Goal: Information Seeking & Learning: Learn about a topic

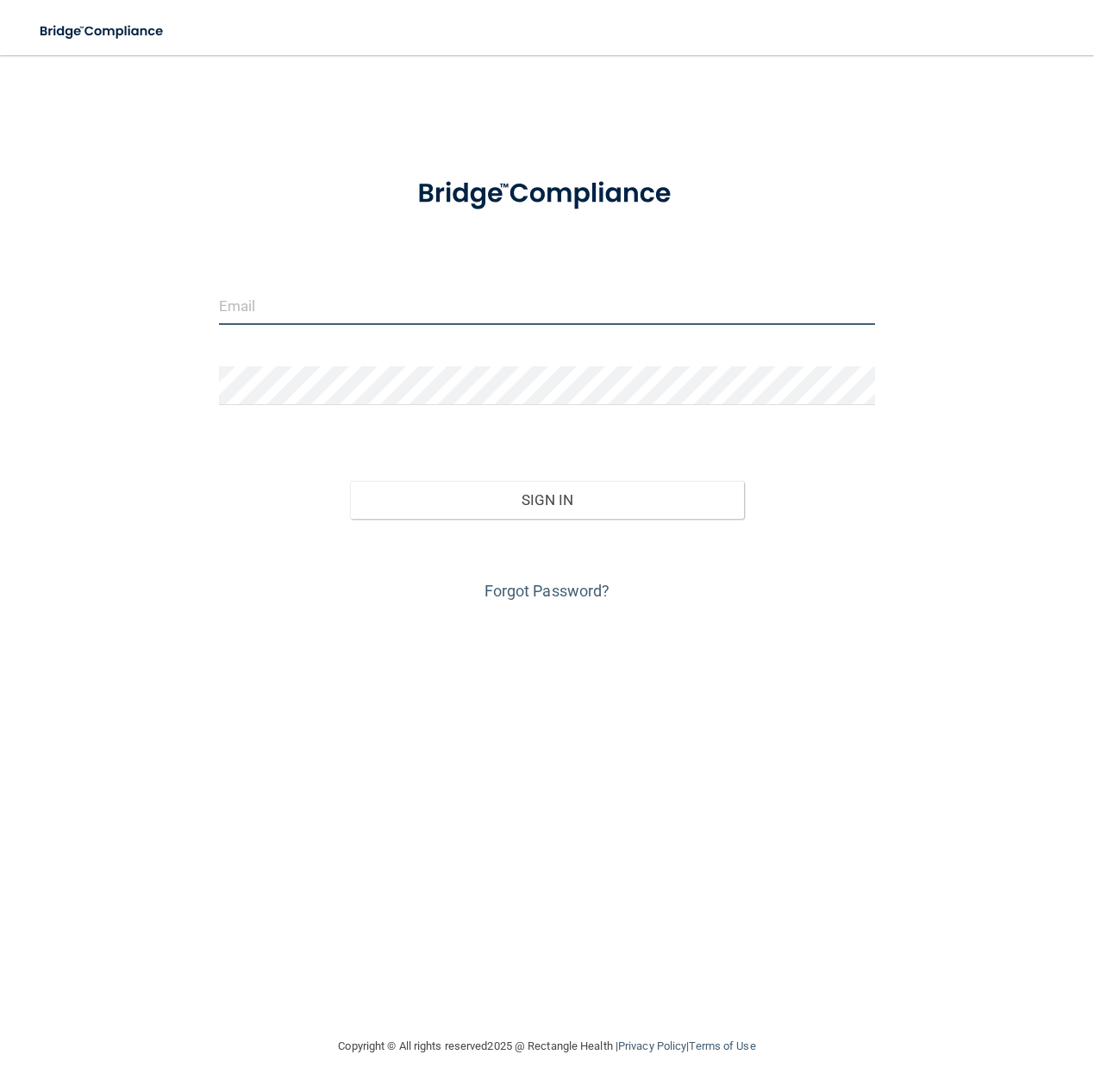
click at [274, 312] on input "email" at bounding box center [546, 305] width 656 height 39
type input "[PERSON_NAME][EMAIL_ADDRESS][DOMAIN_NAME]"
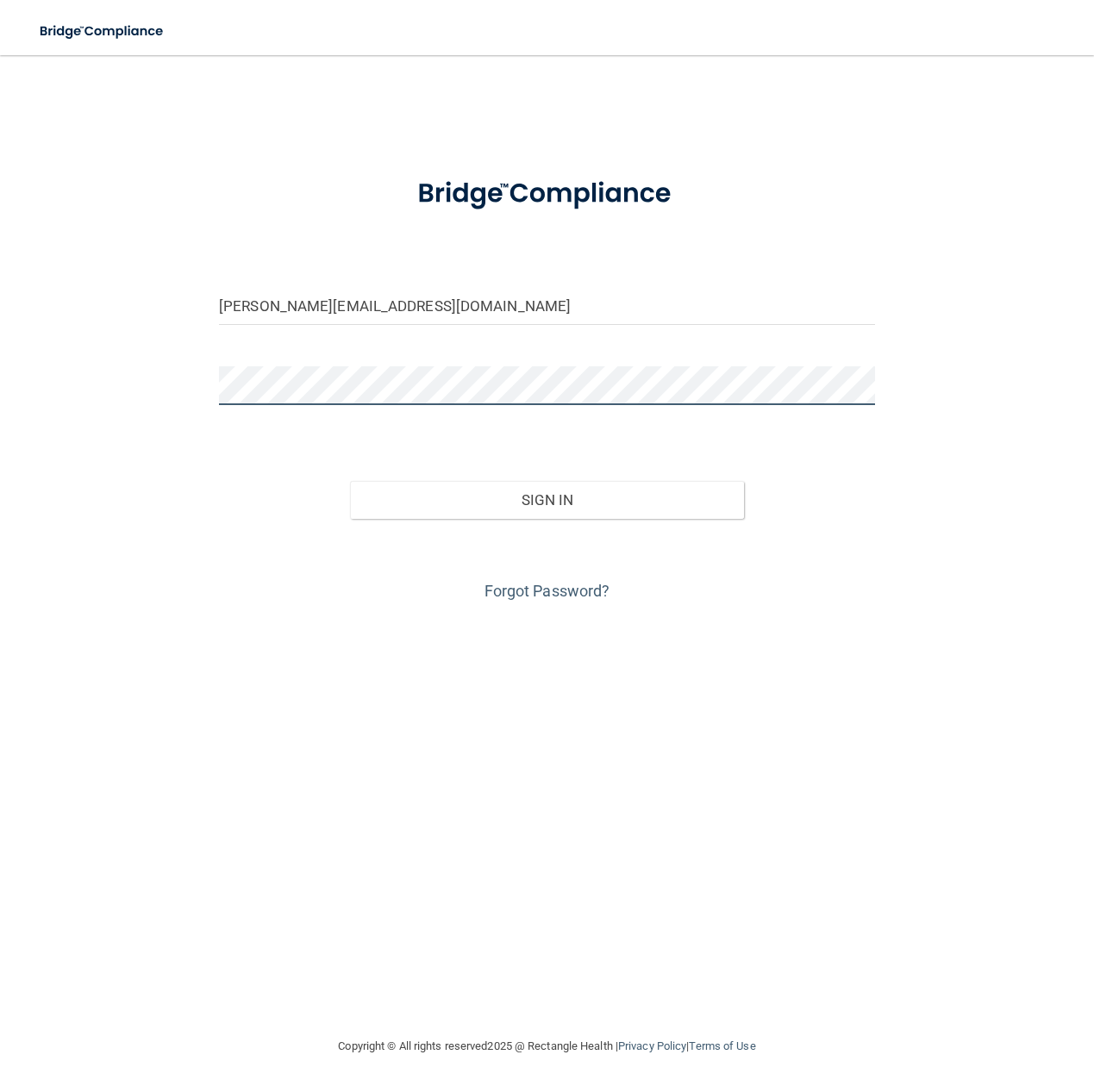
click at [350, 481] on button "Sign In" at bounding box center [546, 499] width 394 height 38
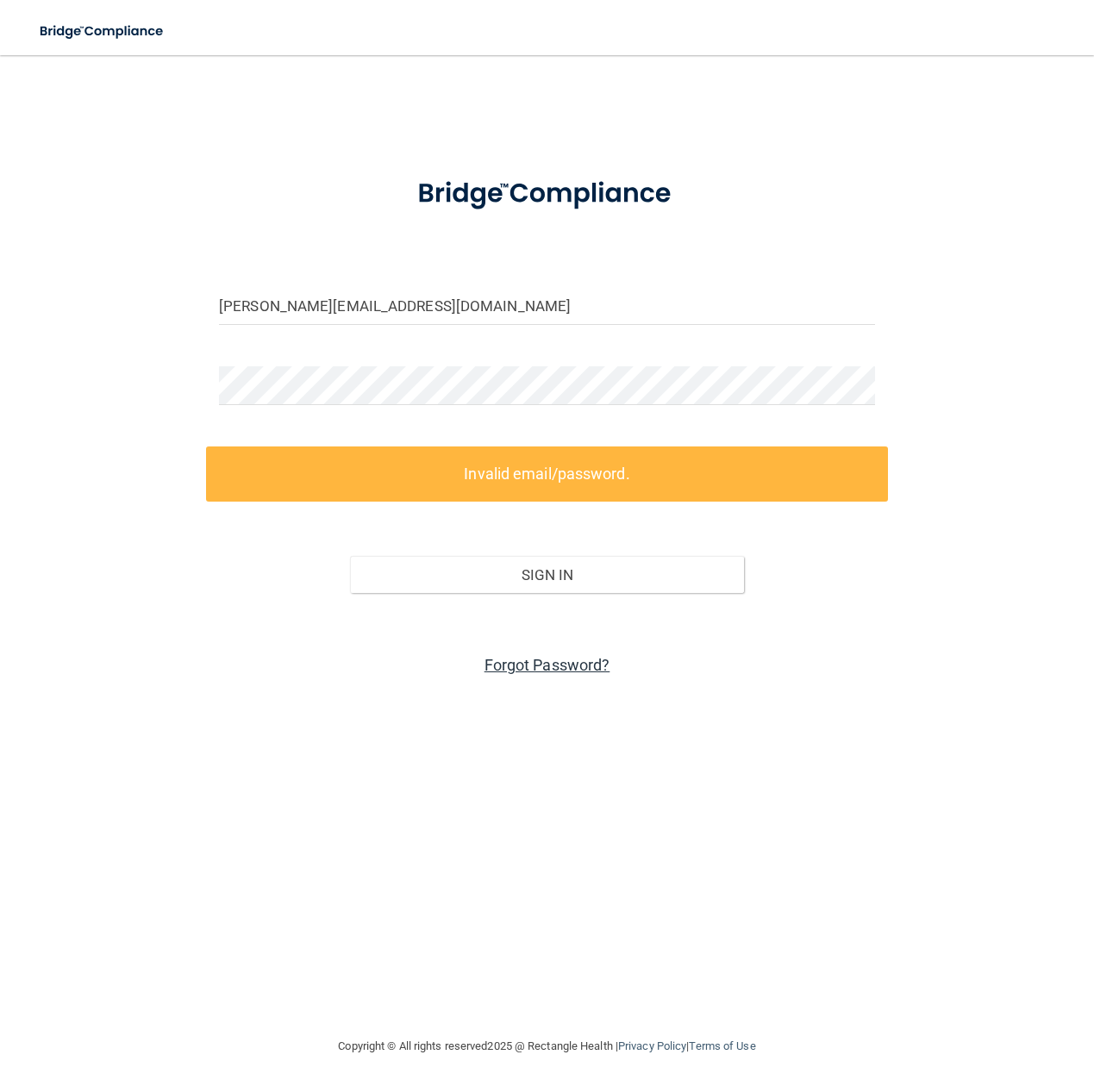
click at [582, 673] on link "Forgot Password?" at bounding box center [547, 665] width 126 height 18
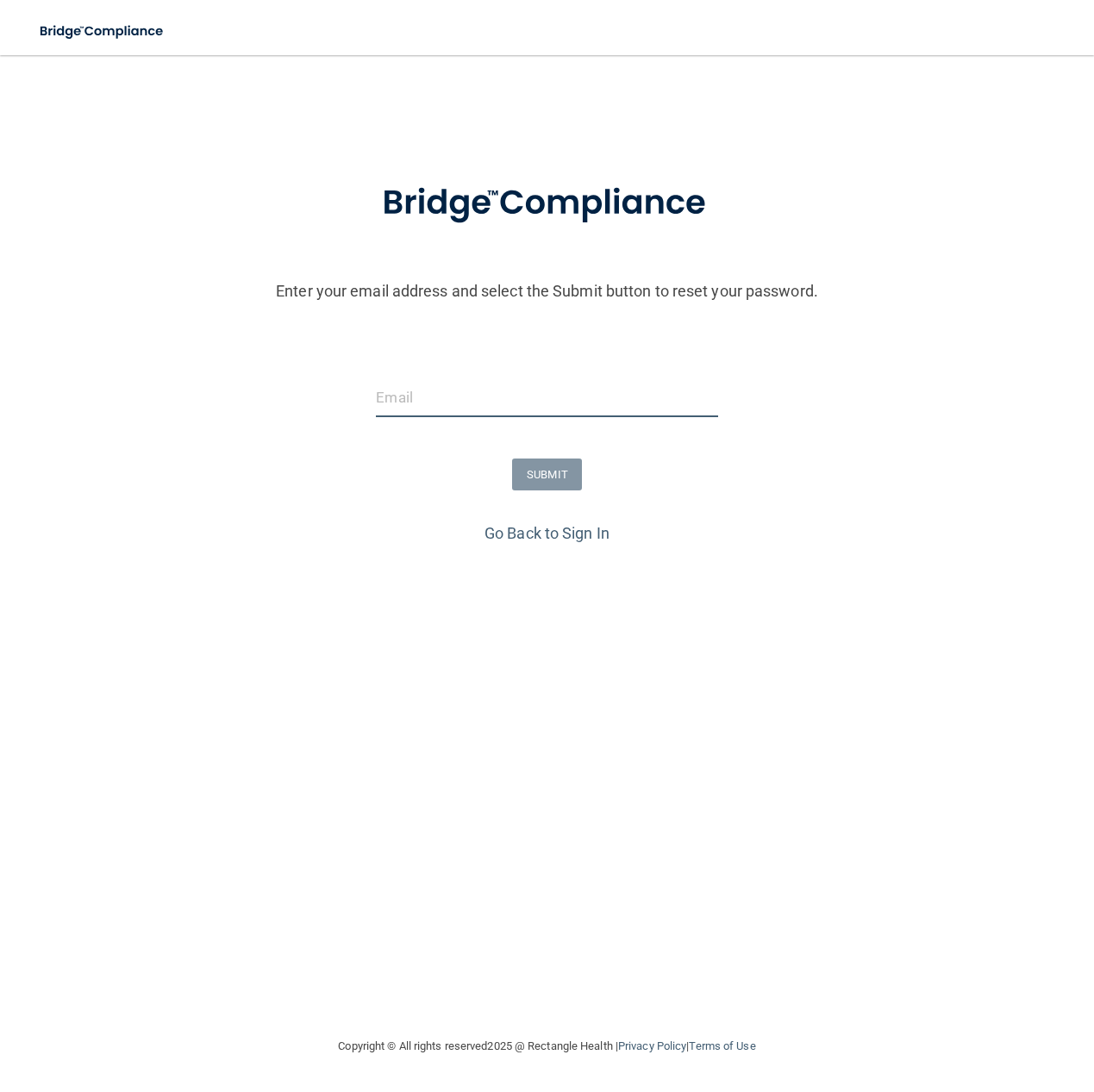
click at [489, 404] on input "email" at bounding box center [547, 397] width 342 height 39
type input "[PERSON_NAME][EMAIL_ADDRESS][DOMAIN_NAME]"
click at [562, 475] on button "SUBMIT" at bounding box center [546, 474] width 70 height 32
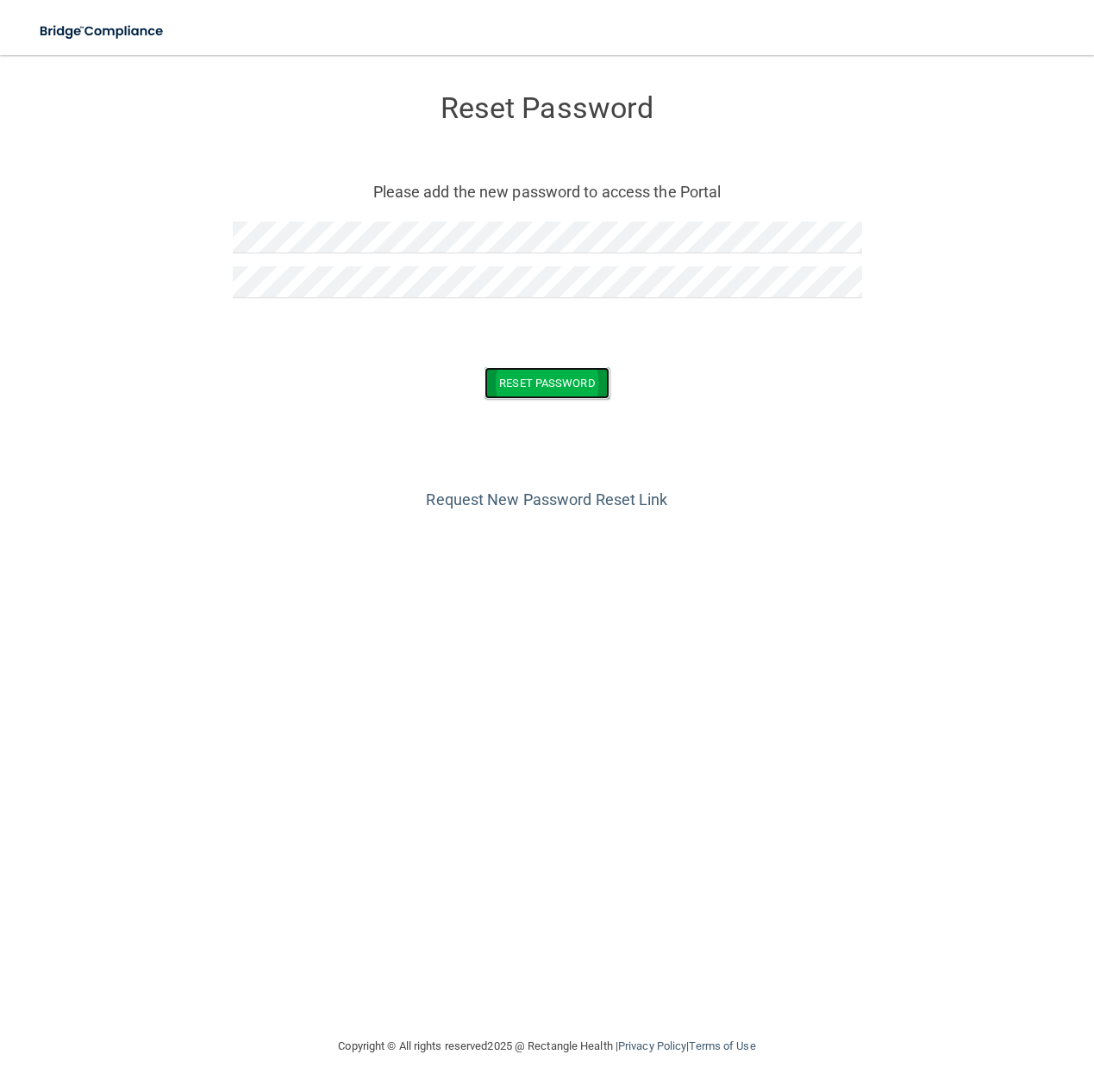
click at [497, 384] on button "Reset Password" at bounding box center [546, 383] width 124 height 32
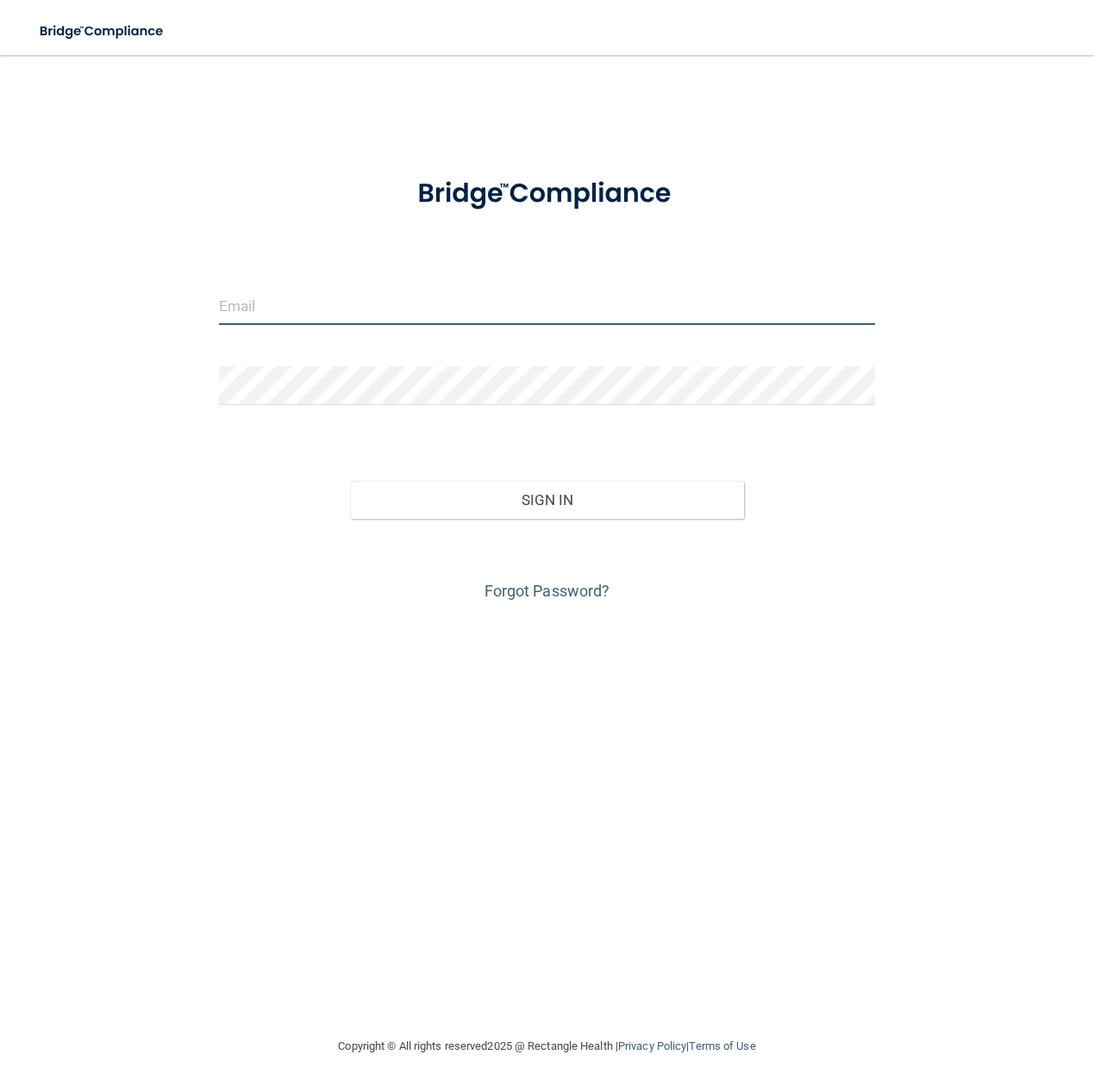
click at [311, 311] on input "email" at bounding box center [546, 305] width 656 height 39
type input "[PERSON_NAME][EMAIL_ADDRESS][DOMAIN_NAME]"
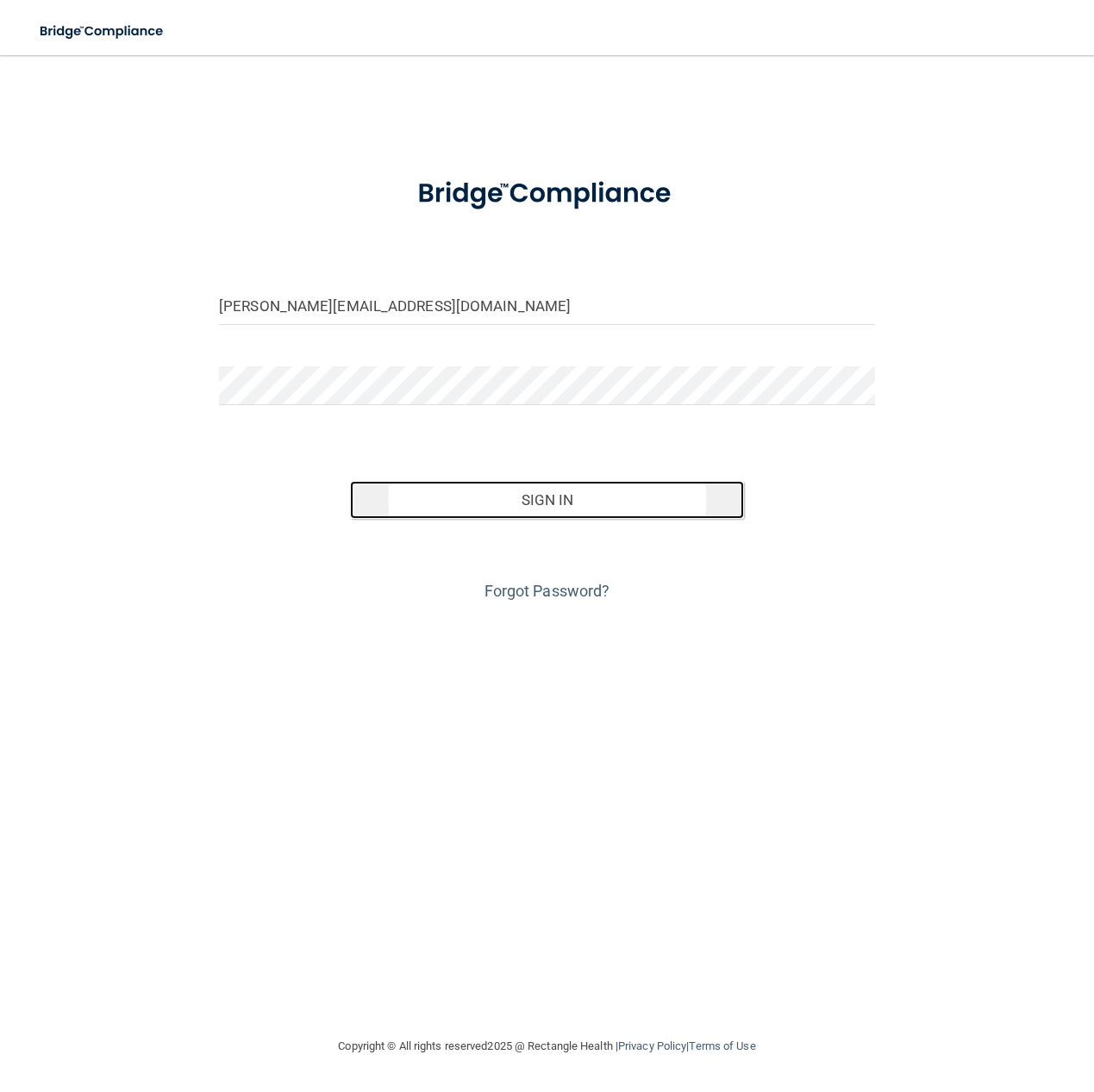
click at [580, 497] on button "Sign In" at bounding box center [546, 499] width 394 height 38
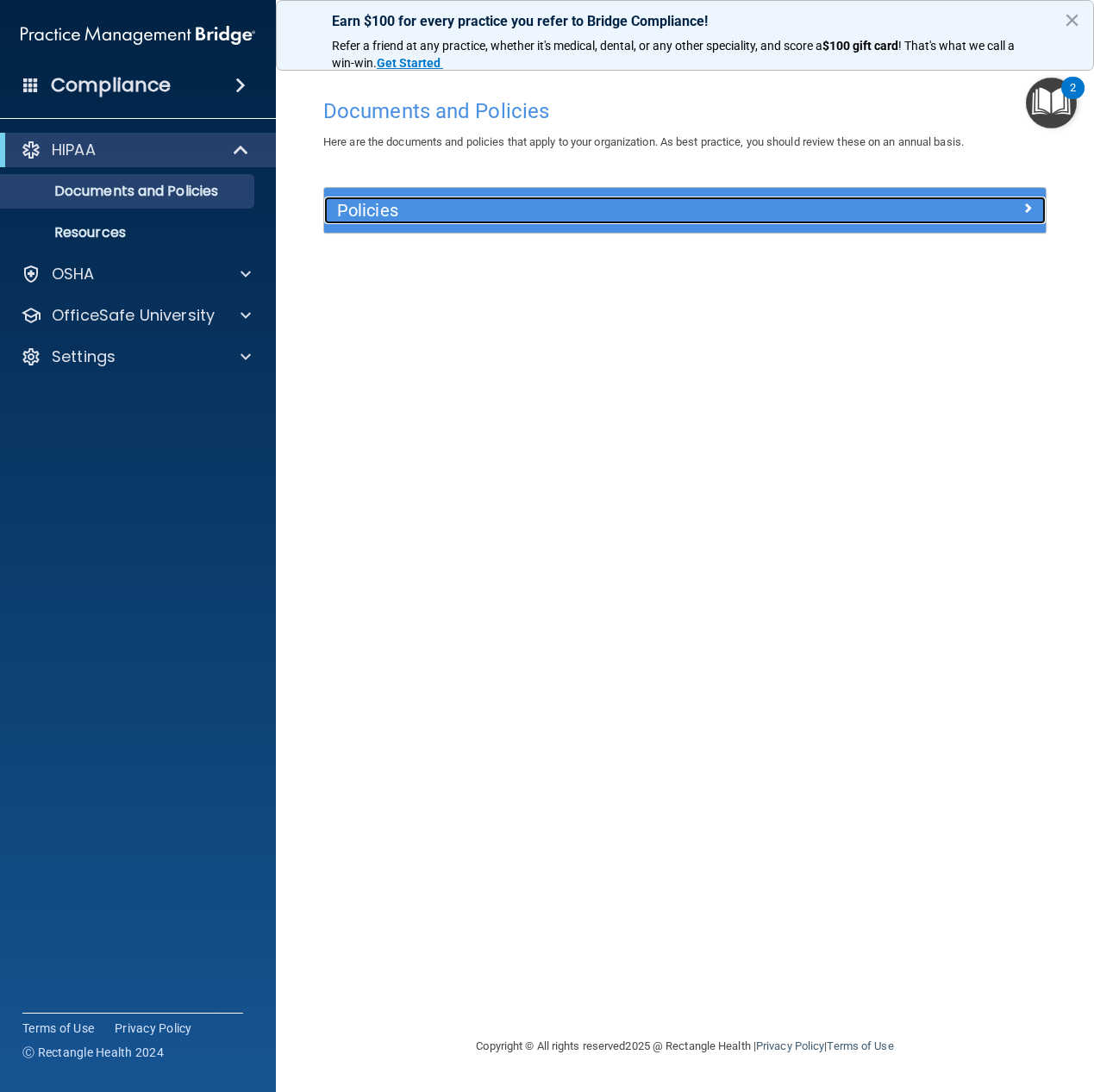
click at [962, 221] on div "Policies" at bounding box center [684, 210] width 721 height 27
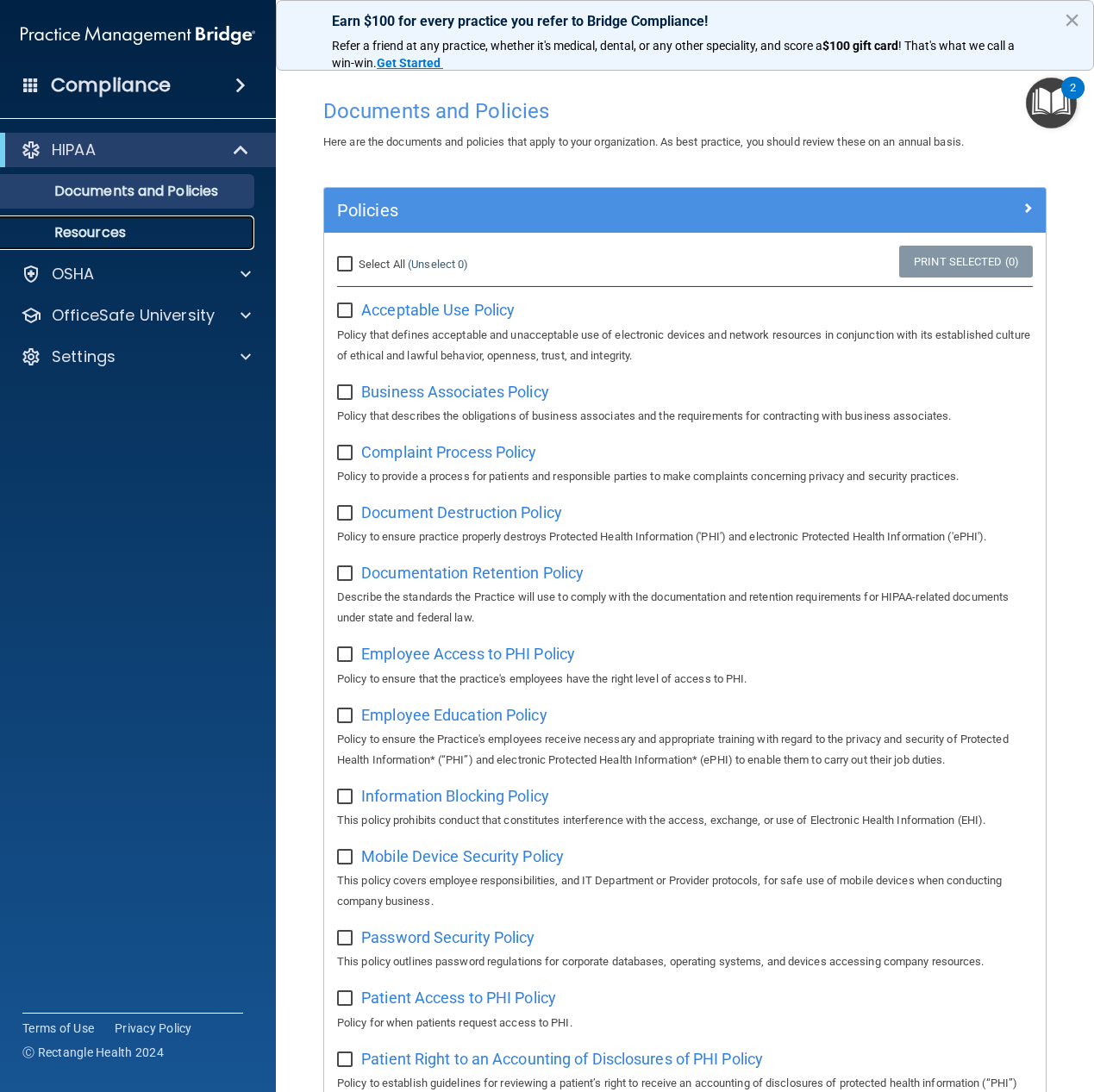
click at [123, 227] on p "Resources" at bounding box center [129, 232] width 235 height 17
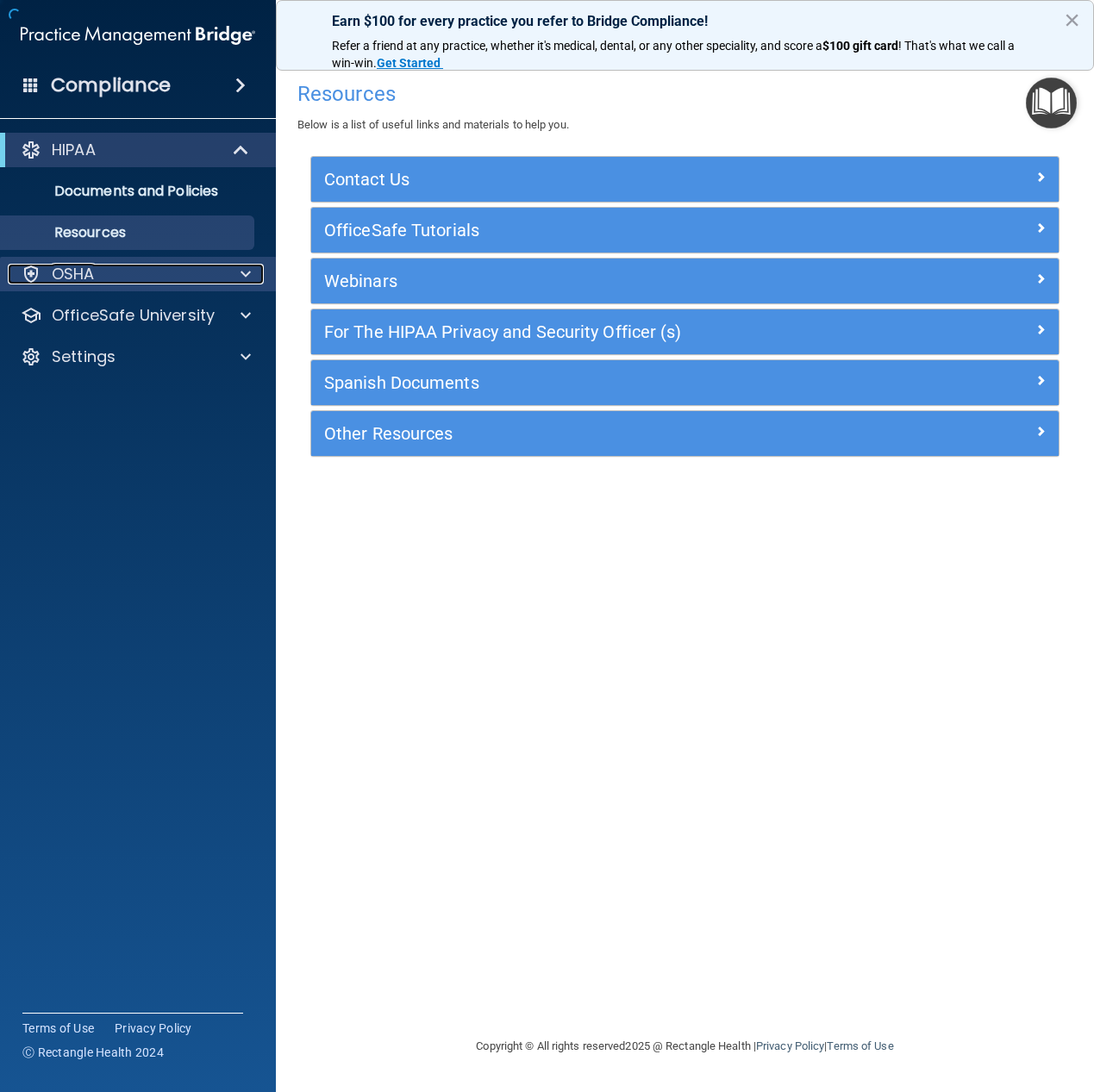
click at [239, 265] on div at bounding box center [243, 273] width 43 height 20
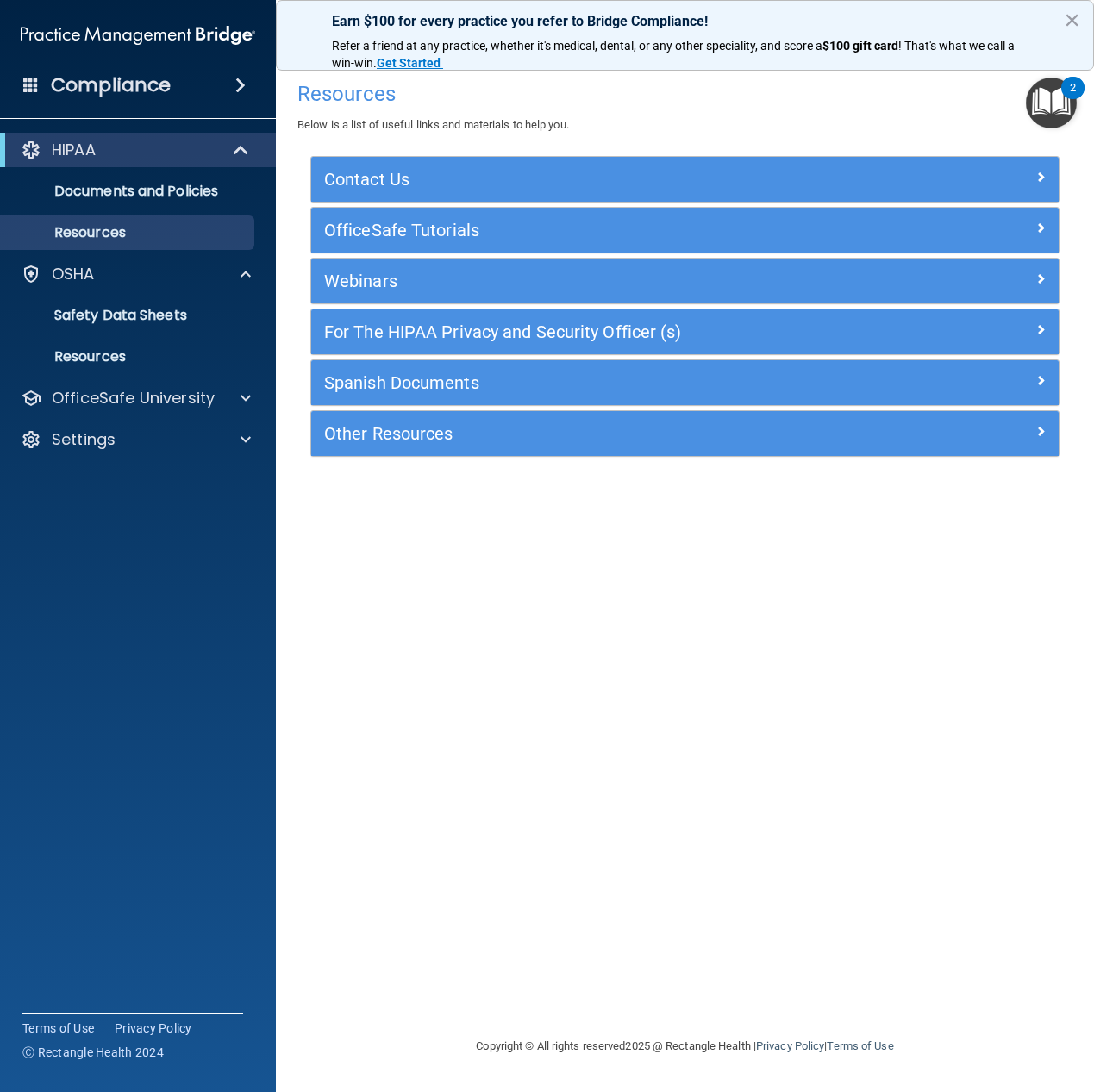
click at [235, 85] on span at bounding box center [241, 85] width 11 height 20
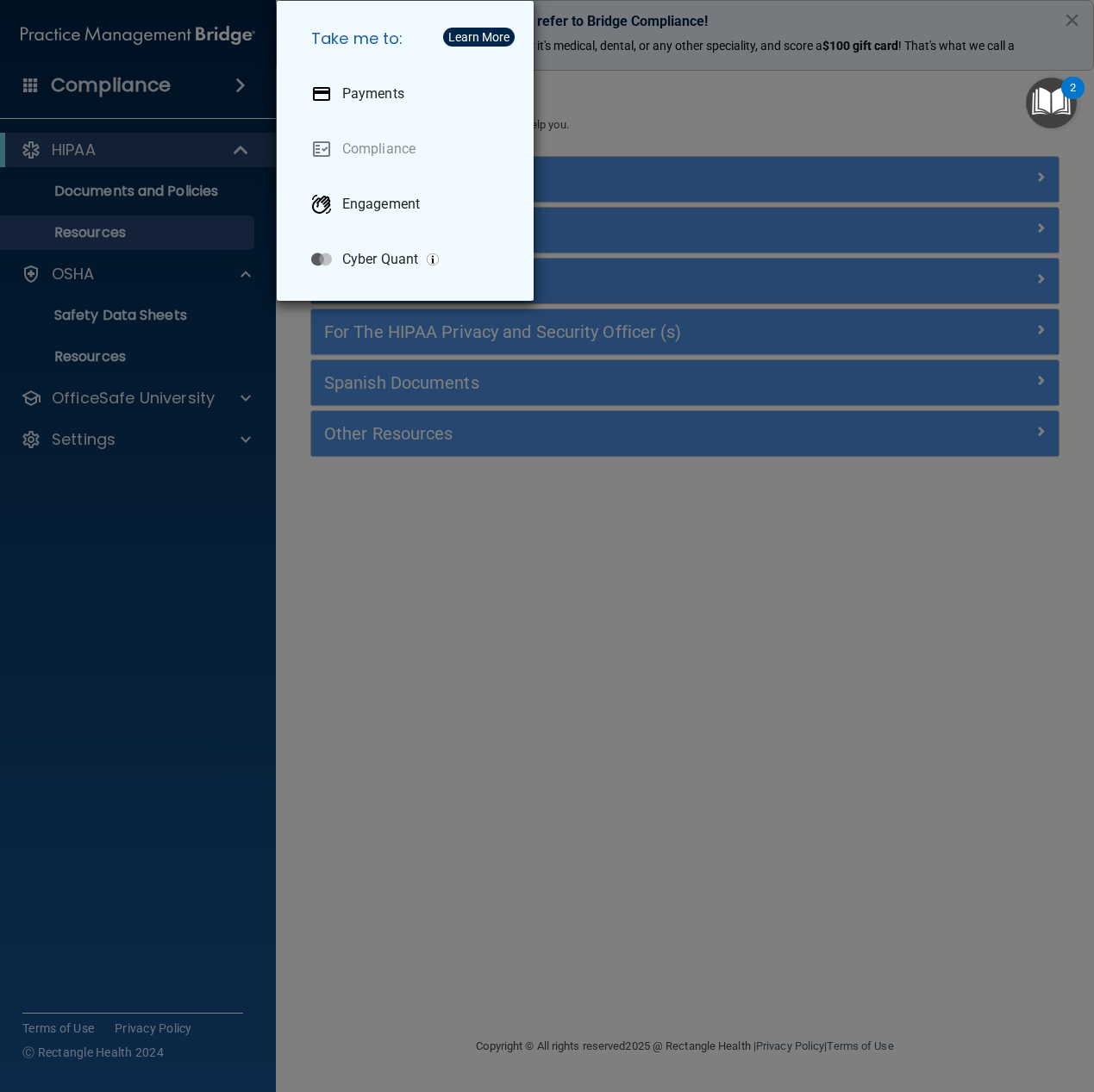
click at [696, 580] on div "Take me to: Payments Compliance Engagement Cyber Quant" at bounding box center [547, 546] width 1094 height 1092
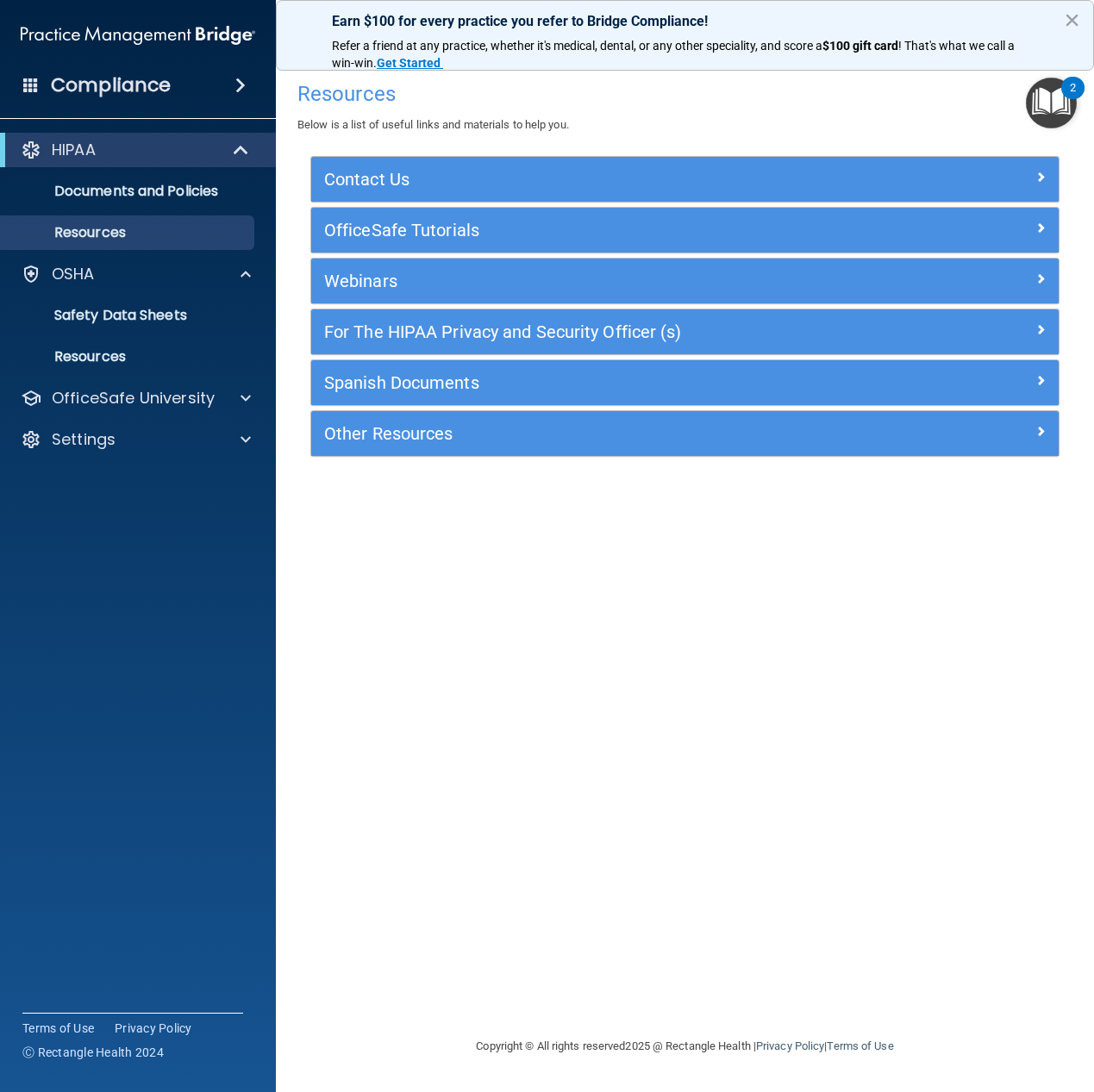
click at [127, 88] on h4 "Compliance" at bounding box center [110, 85] width 119 height 24
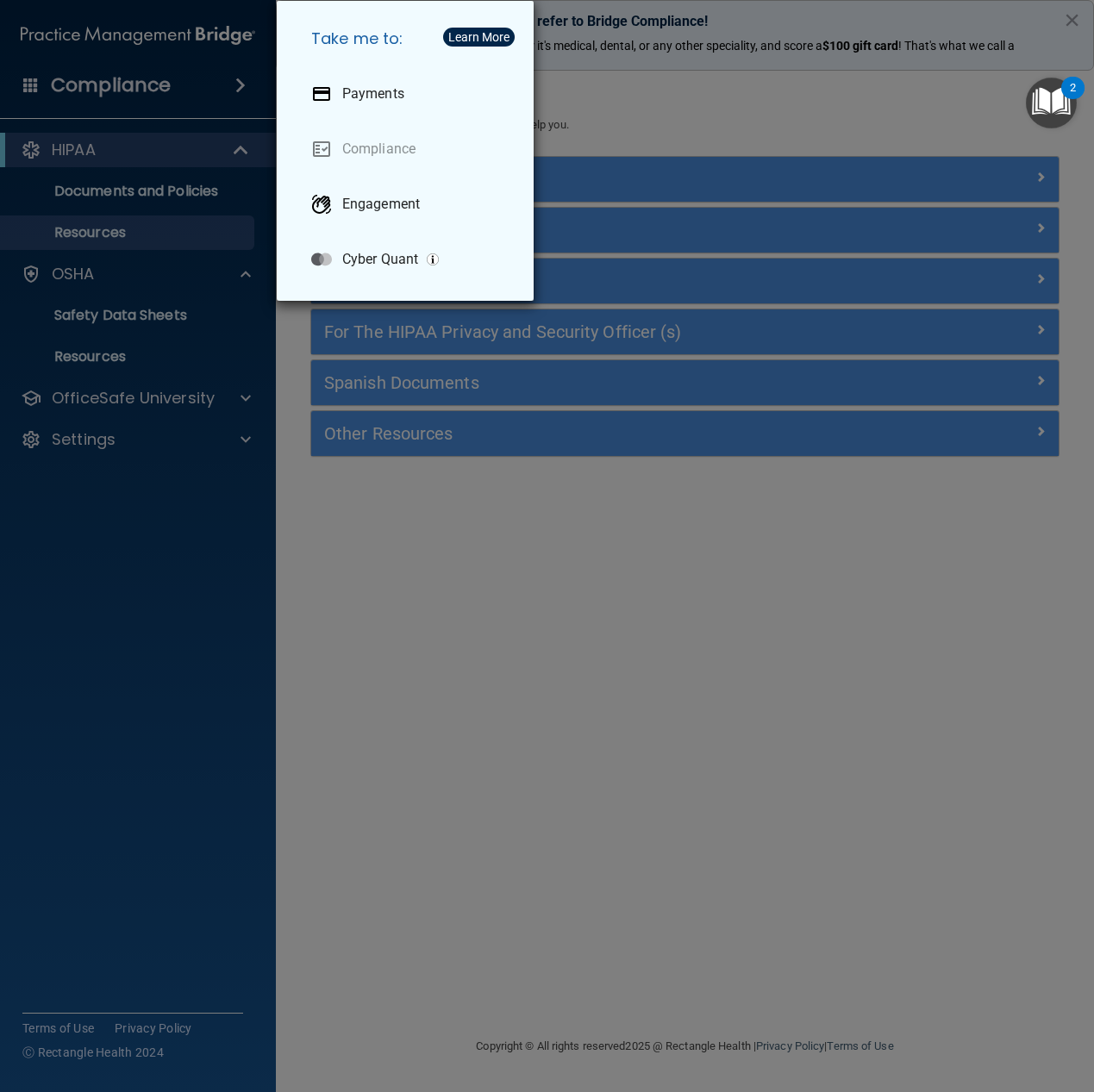
click at [206, 26] on div "Take me to: Payments Compliance Engagement Cyber Quant" at bounding box center [547, 546] width 1094 height 1092
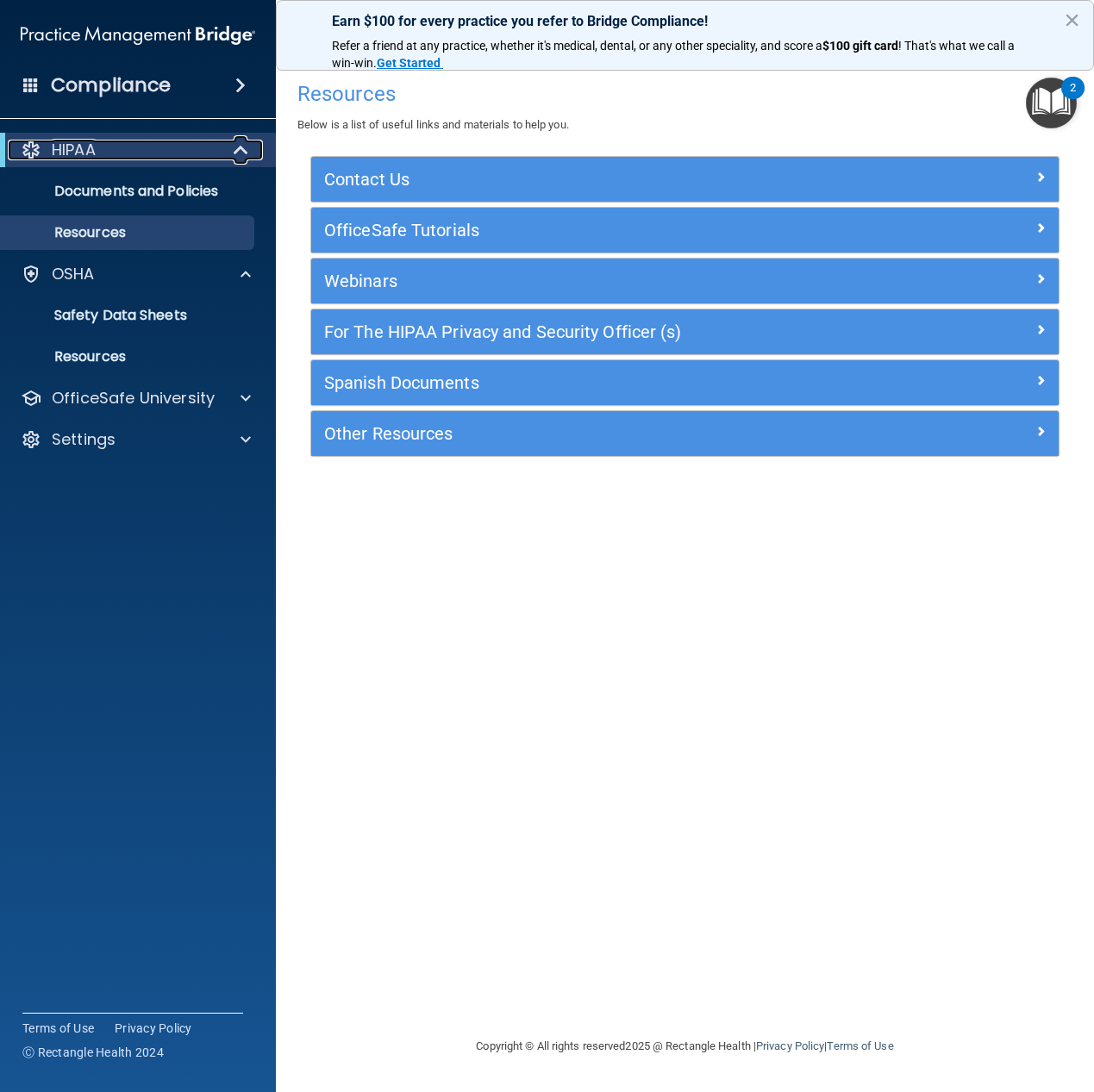
click at [52, 158] on p "HIPAA" at bounding box center [73, 150] width 44 height 20
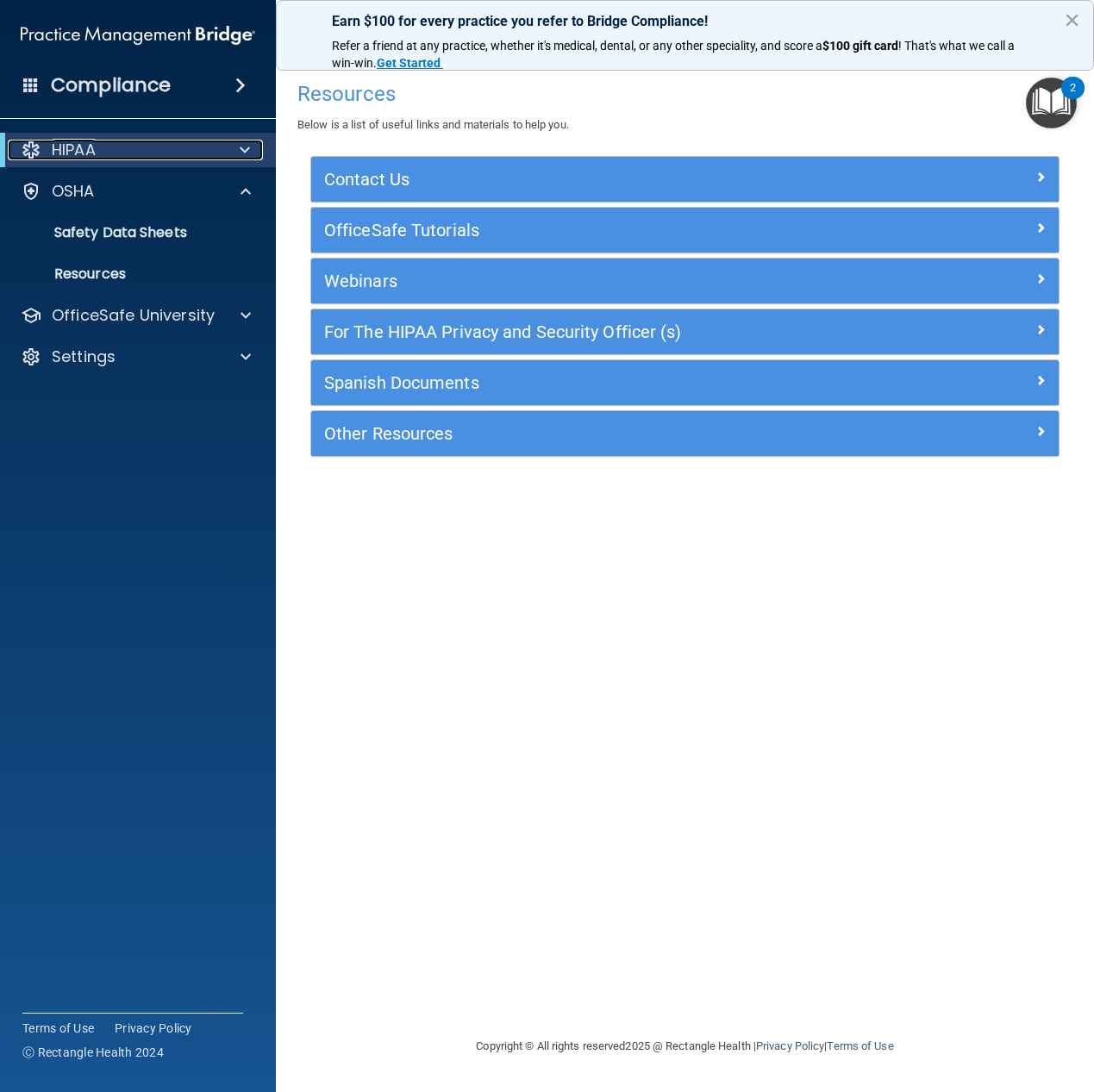
click at [52, 151] on p "HIPAA" at bounding box center [73, 150] width 44 height 20
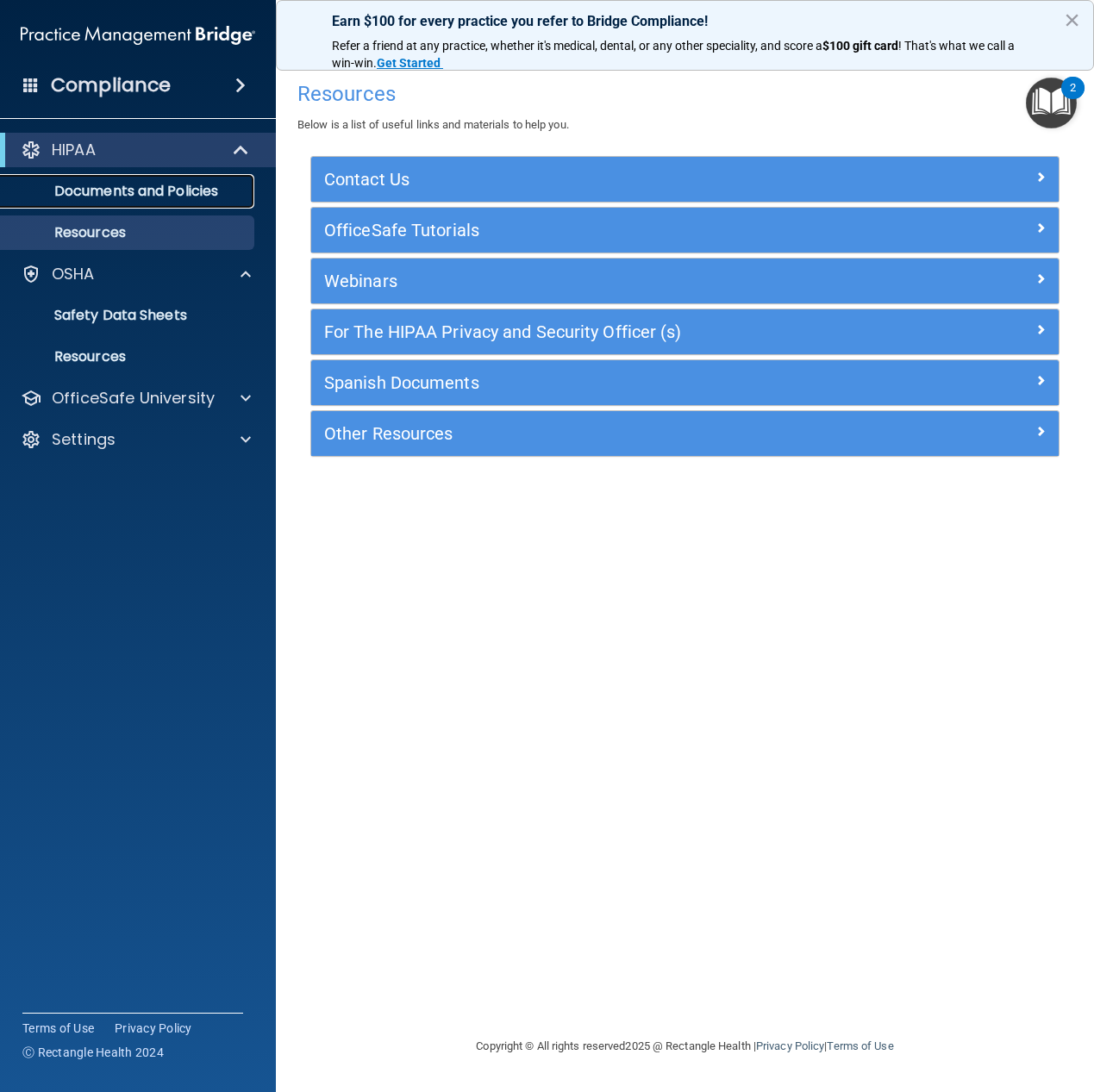
click at [186, 199] on p "Documents and Policies" at bounding box center [129, 190] width 235 height 17
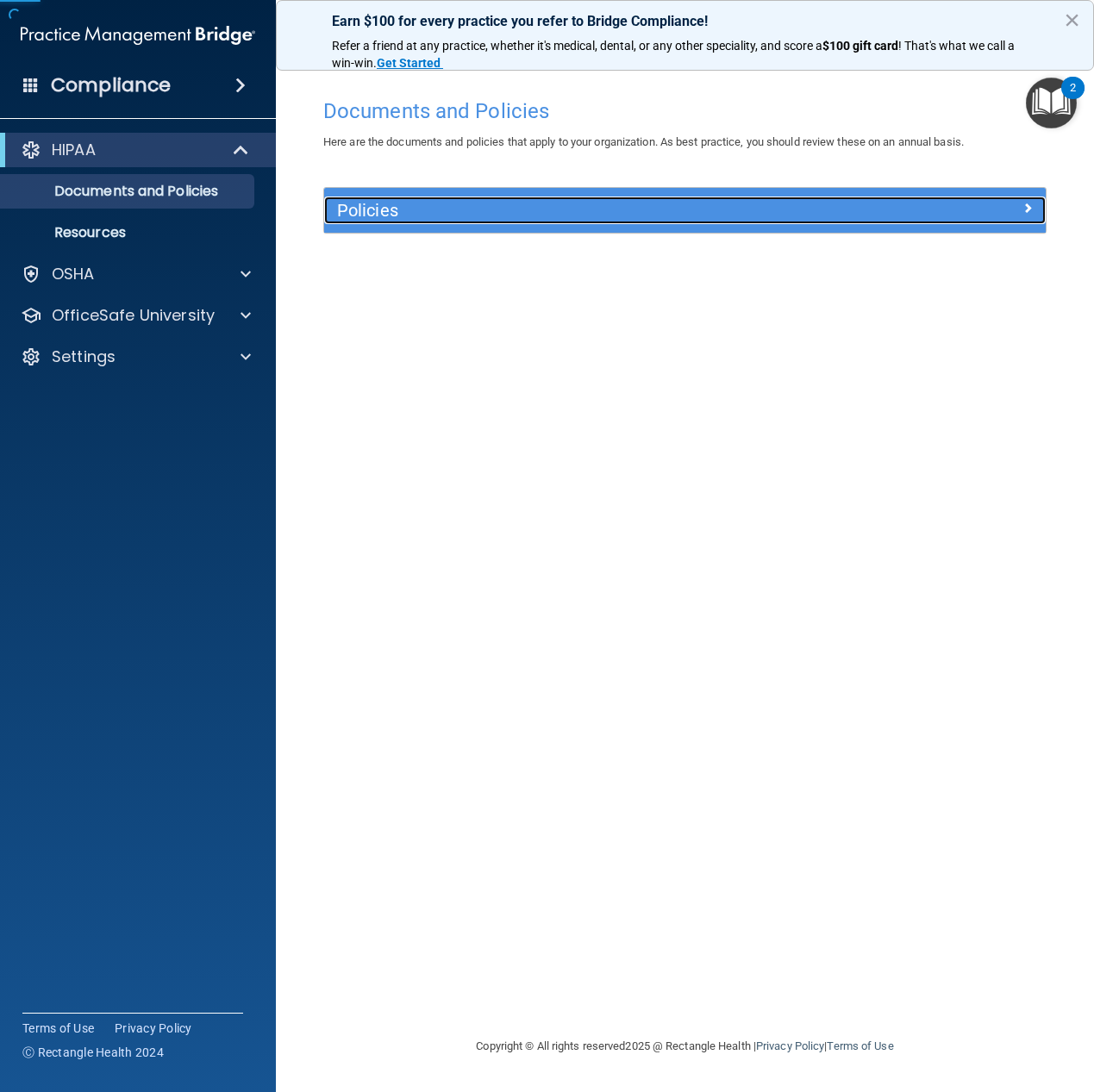
click at [530, 211] on h5 "Policies" at bounding box center [595, 210] width 515 height 19
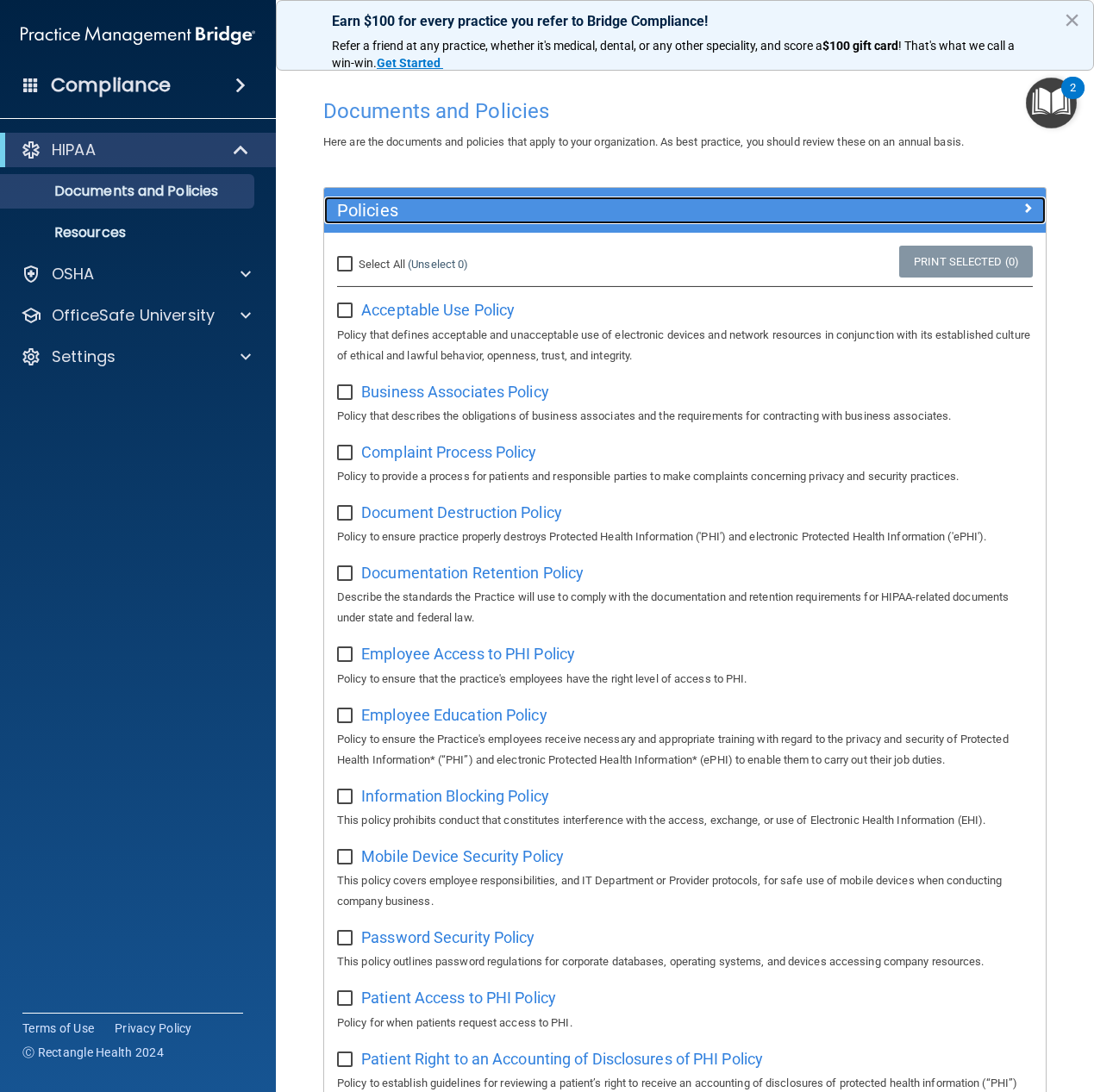
click at [1007, 206] on div at bounding box center [956, 206] width 181 height 20
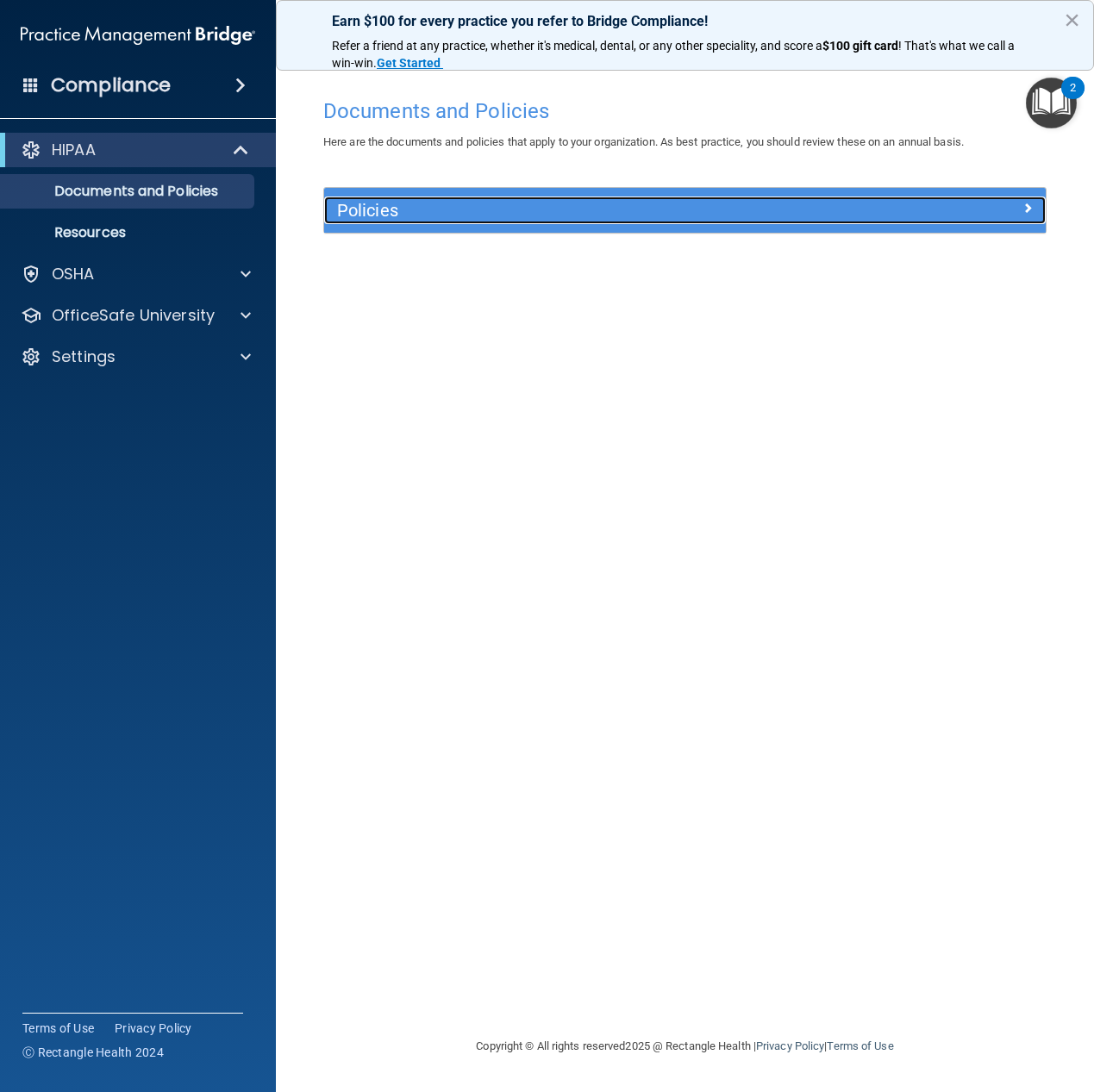
click at [1009, 204] on div at bounding box center [956, 206] width 181 height 20
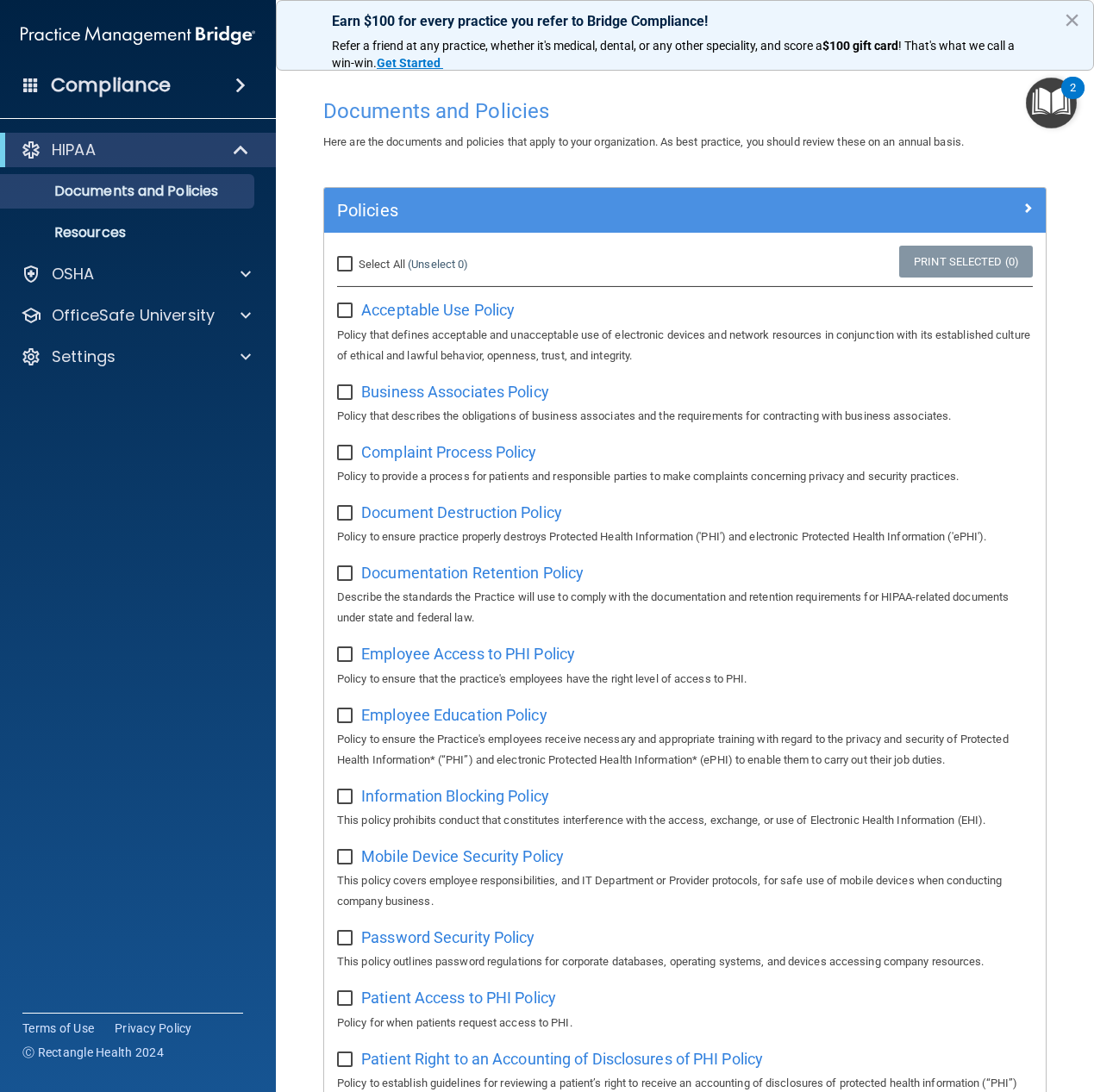
click at [1043, 104] on img "Open Resource Center, 2 new notifications" at bounding box center [1051, 103] width 50 height 50
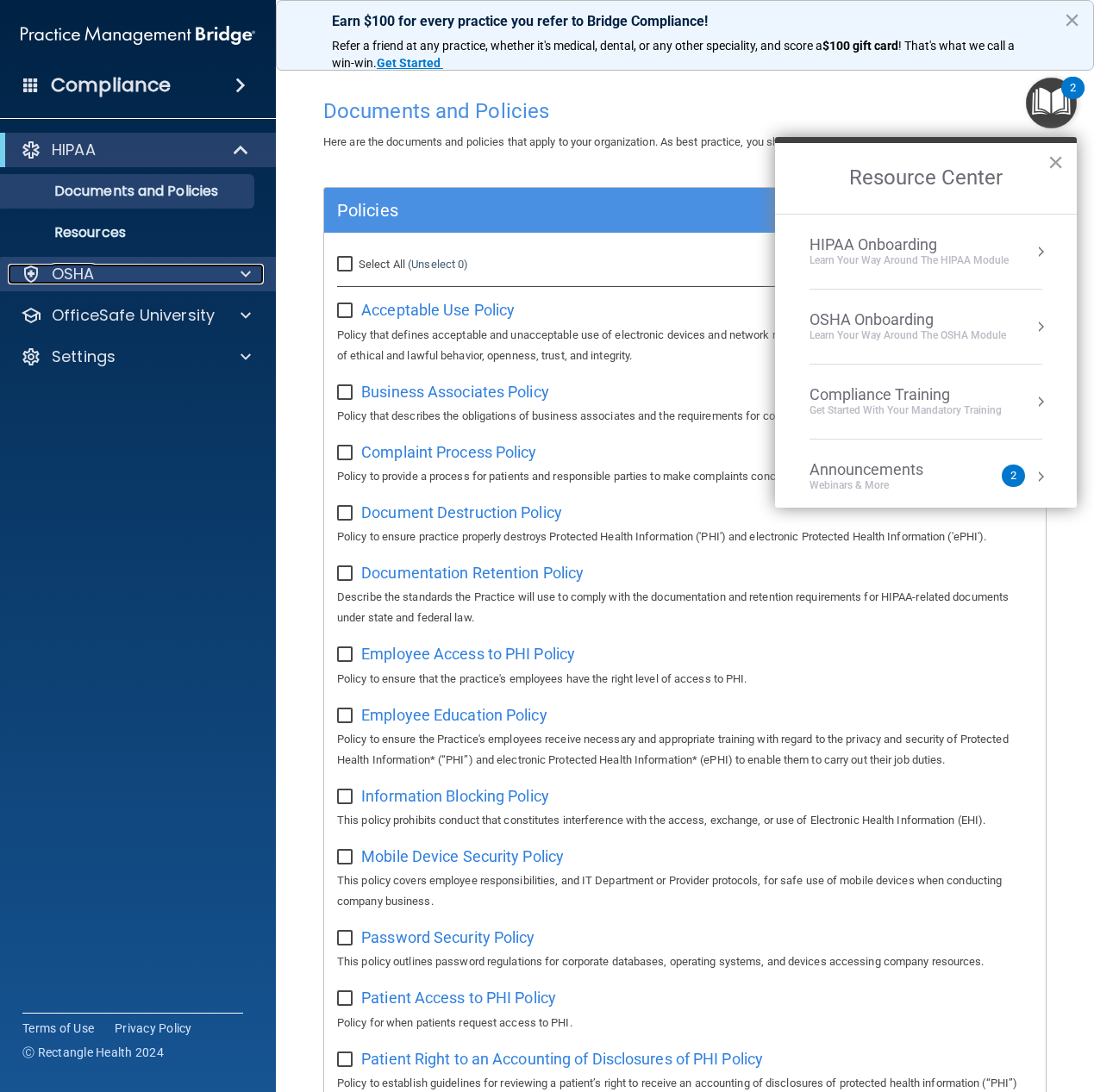
click at [35, 273] on div at bounding box center [30, 273] width 20 height 20
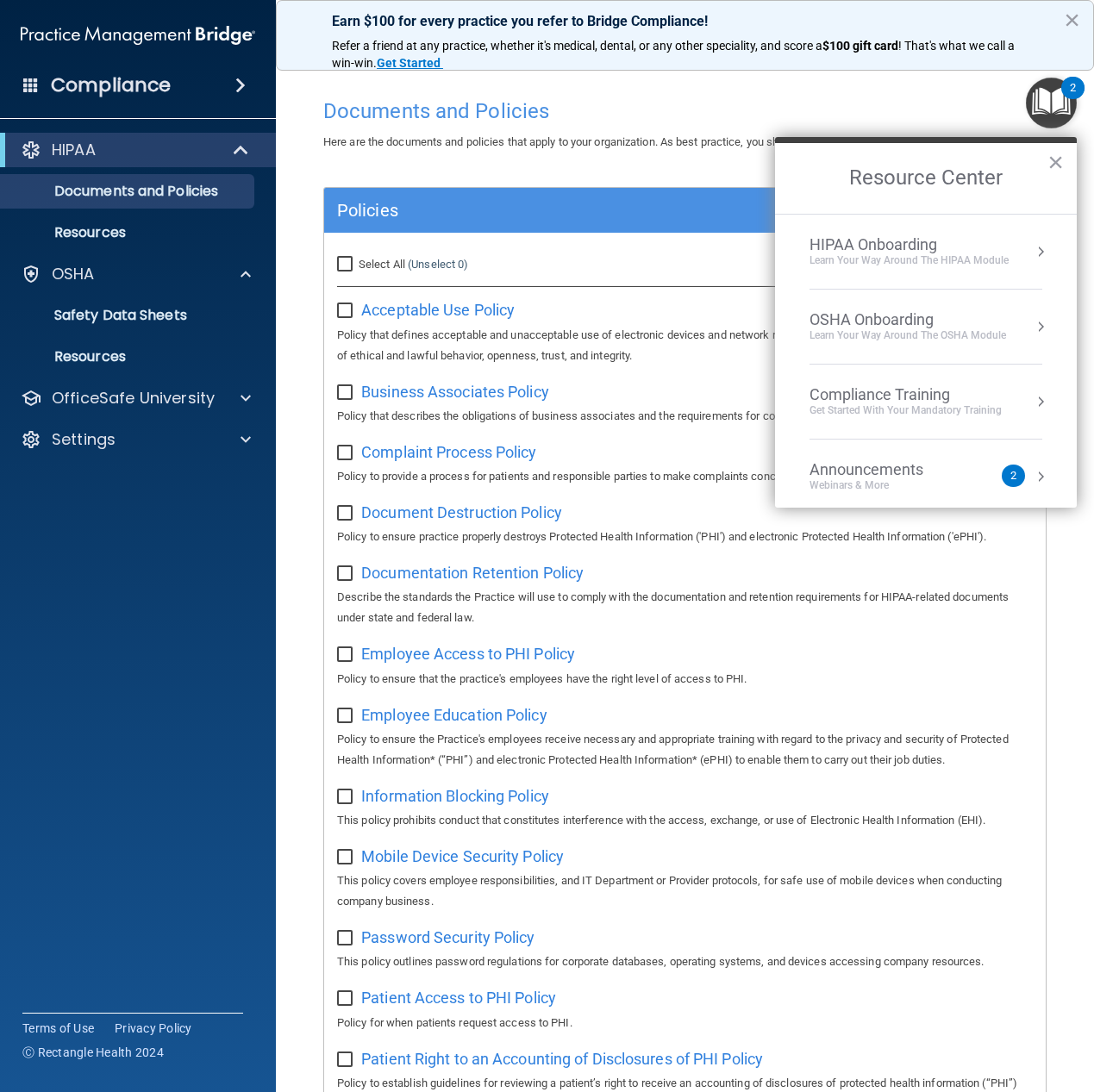
click at [237, 87] on span at bounding box center [241, 85] width 11 height 20
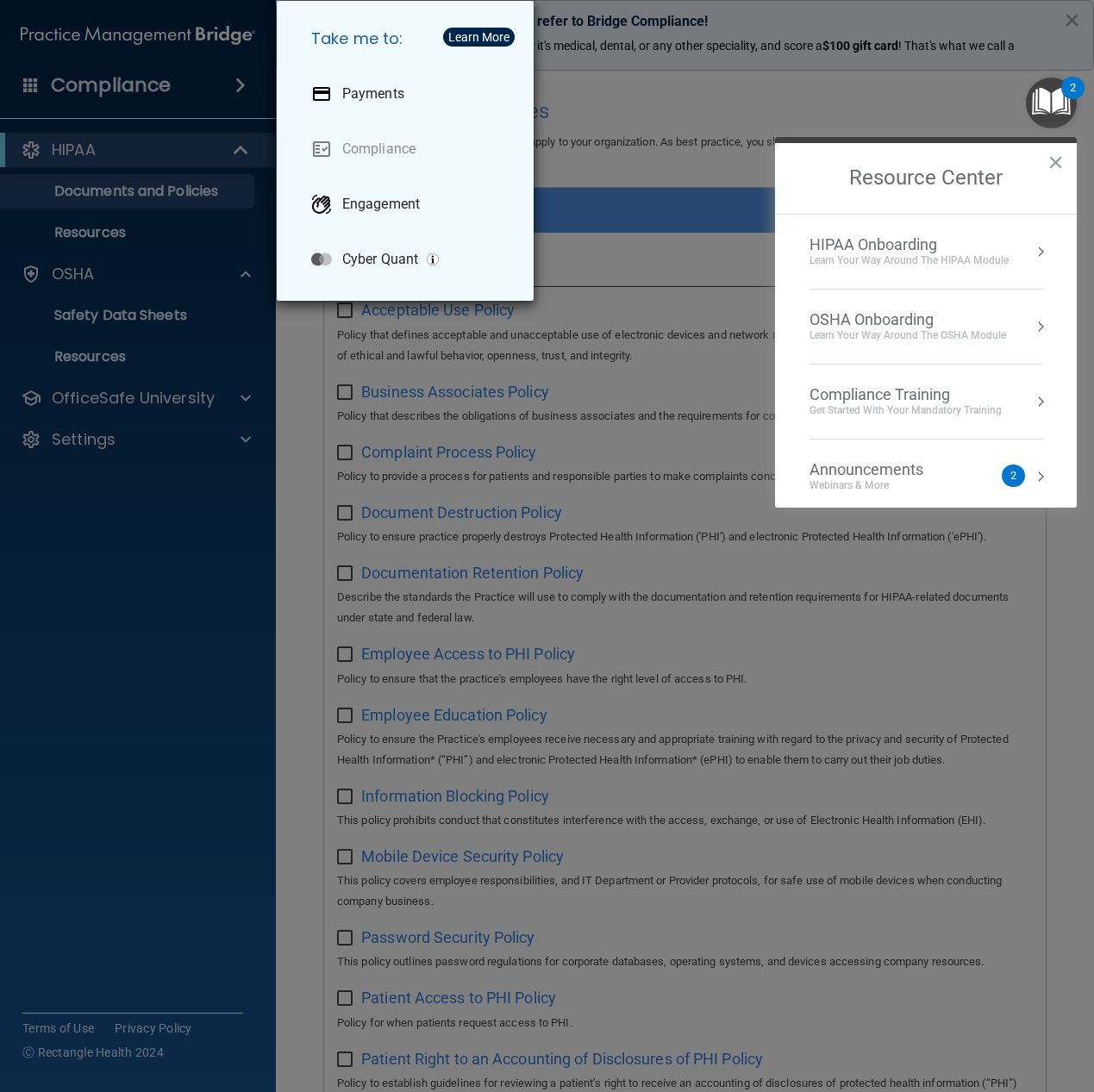
click at [628, 423] on div "Take me to: Payments Compliance Engagement Cyber Quant" at bounding box center [547, 546] width 1094 height 1092
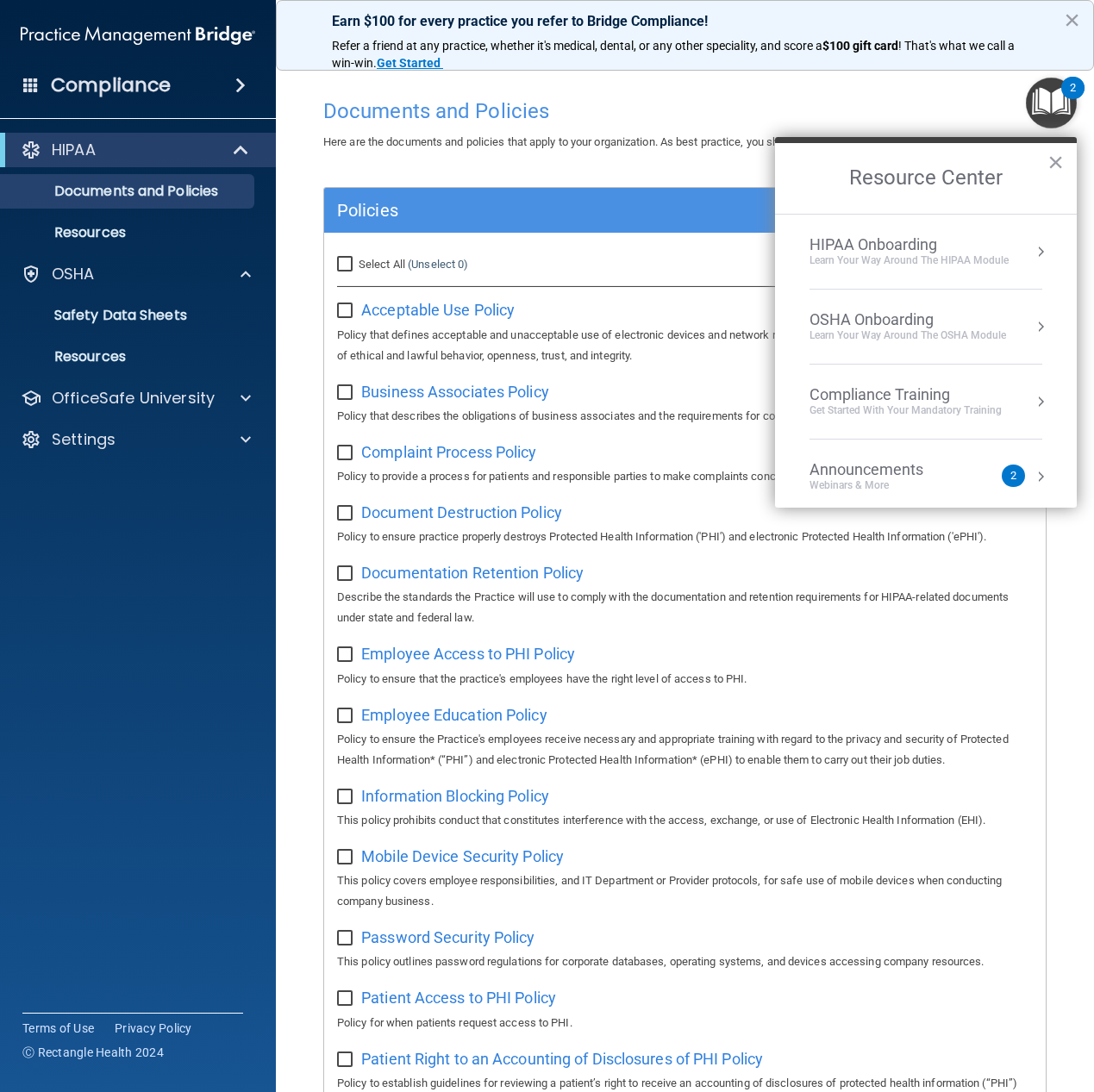
drag, startPoint x: 1083, startPoint y: 17, endPoint x: 1070, endPoint y: 19, distance: 13.2
click at [1082, 16] on div "Earn $100 for every practice you refer to Bridge Compliance! Refer a friend at …" at bounding box center [685, 35] width 818 height 71
click at [1069, 19] on button "×" at bounding box center [1072, 19] width 17 height 27
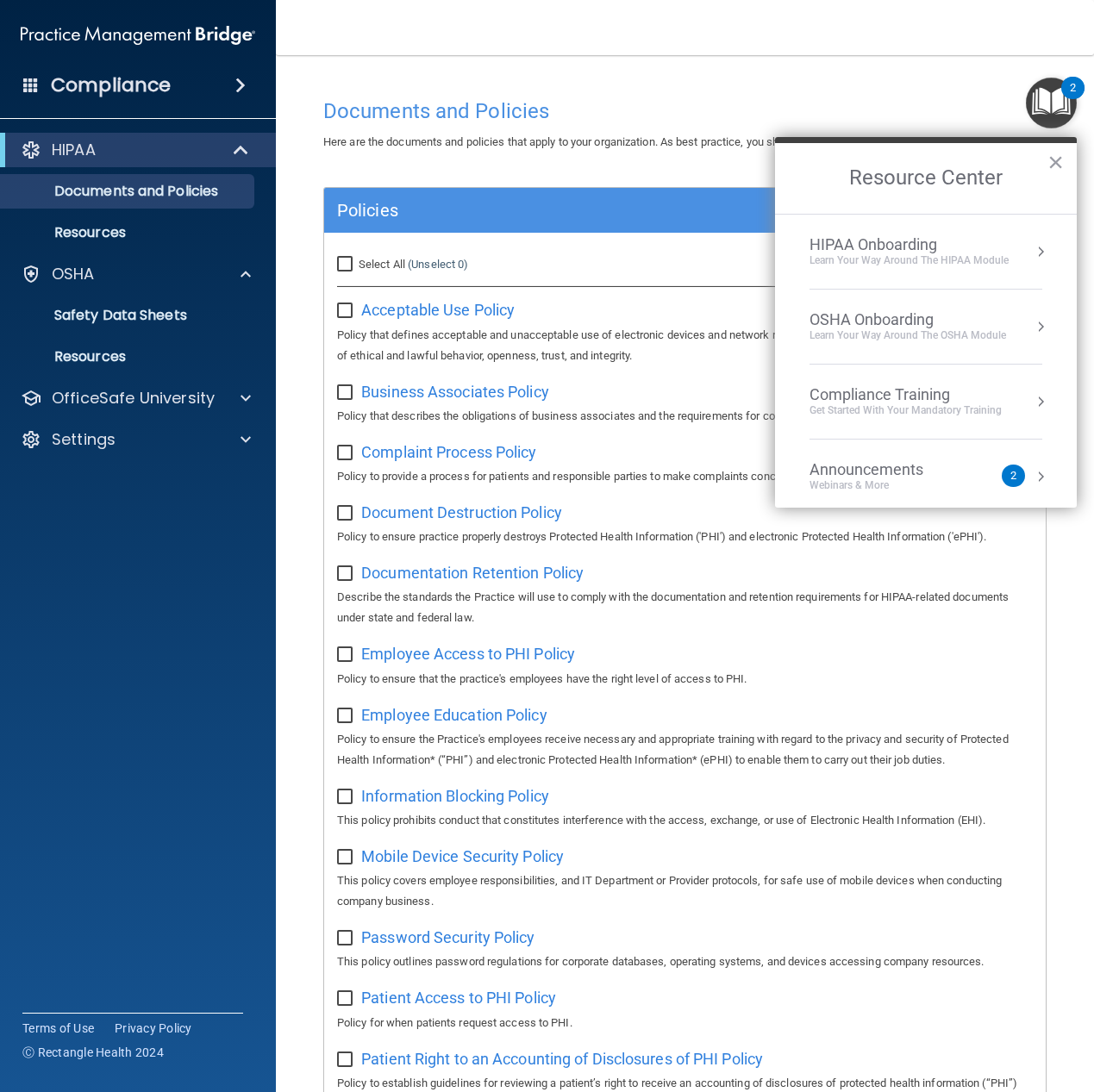
click at [1065, 161] on h2 "Resource Center" at bounding box center [925, 179] width 302 height 71
click at [1055, 156] on button "×" at bounding box center [1055, 161] width 17 height 27
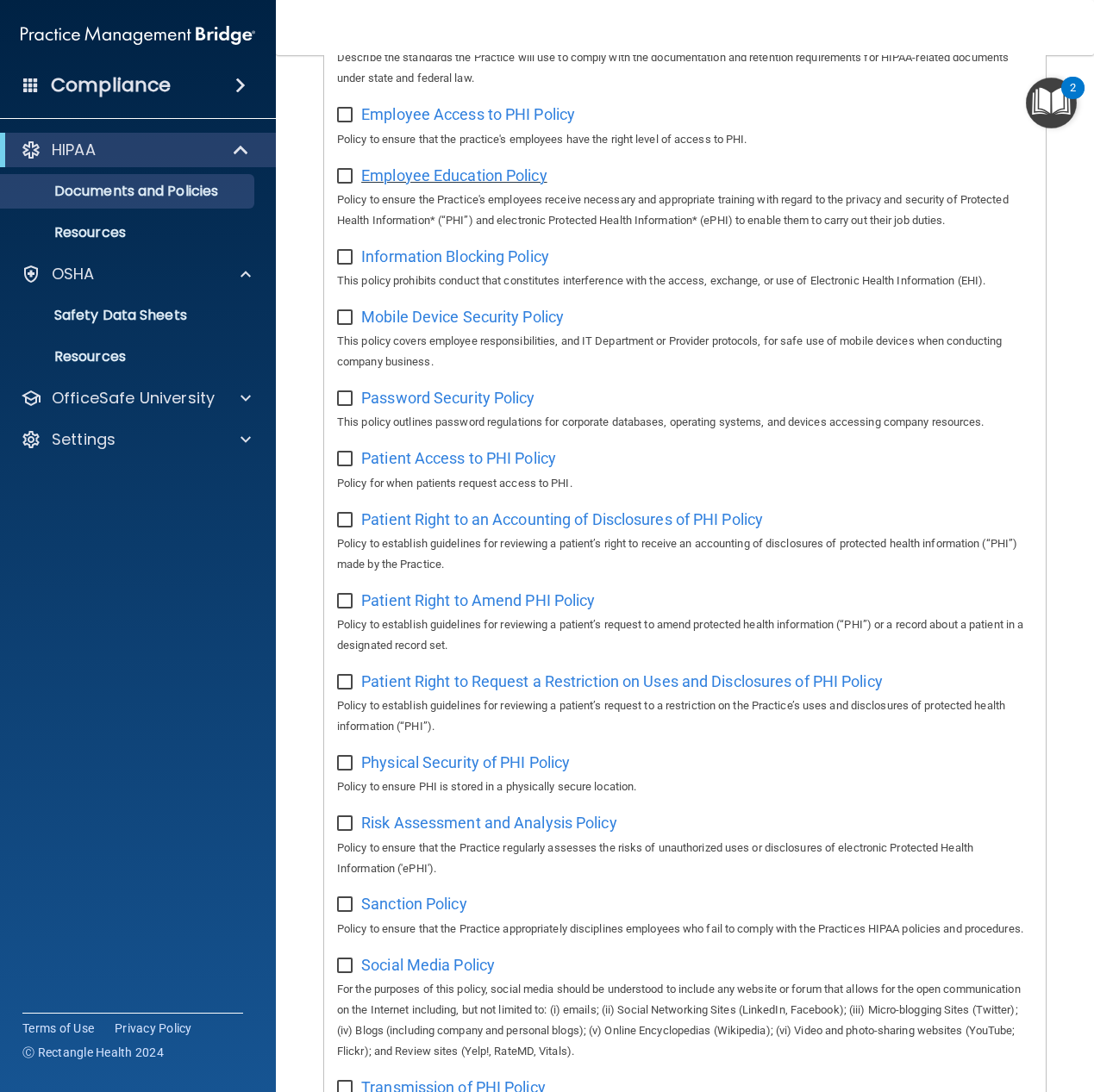
scroll to position [22, 0]
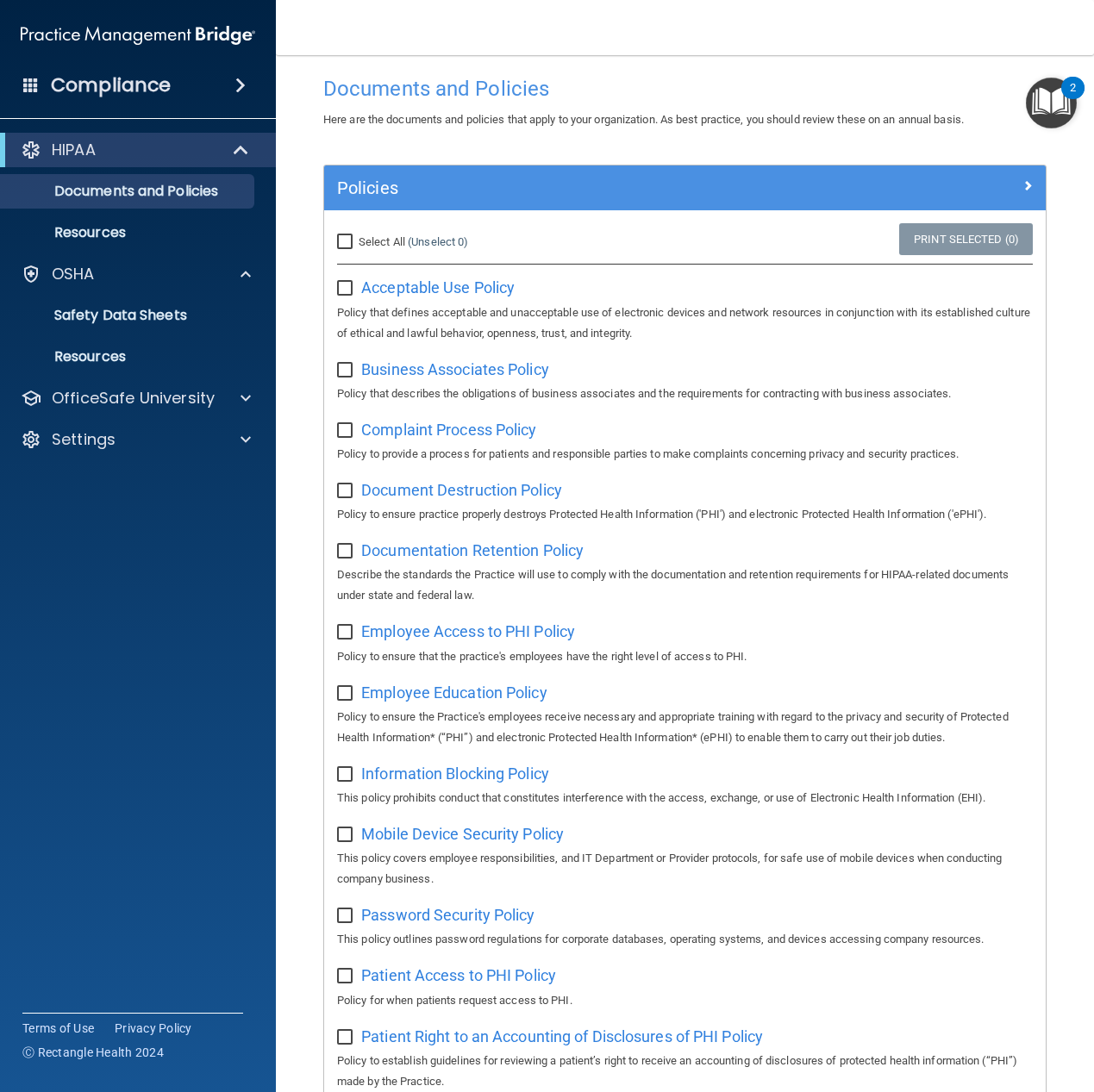
click at [343, 242] on input "Select All (Unselect 0) Unselect All" at bounding box center [347, 242] width 19 height 14
checkbox input "true"
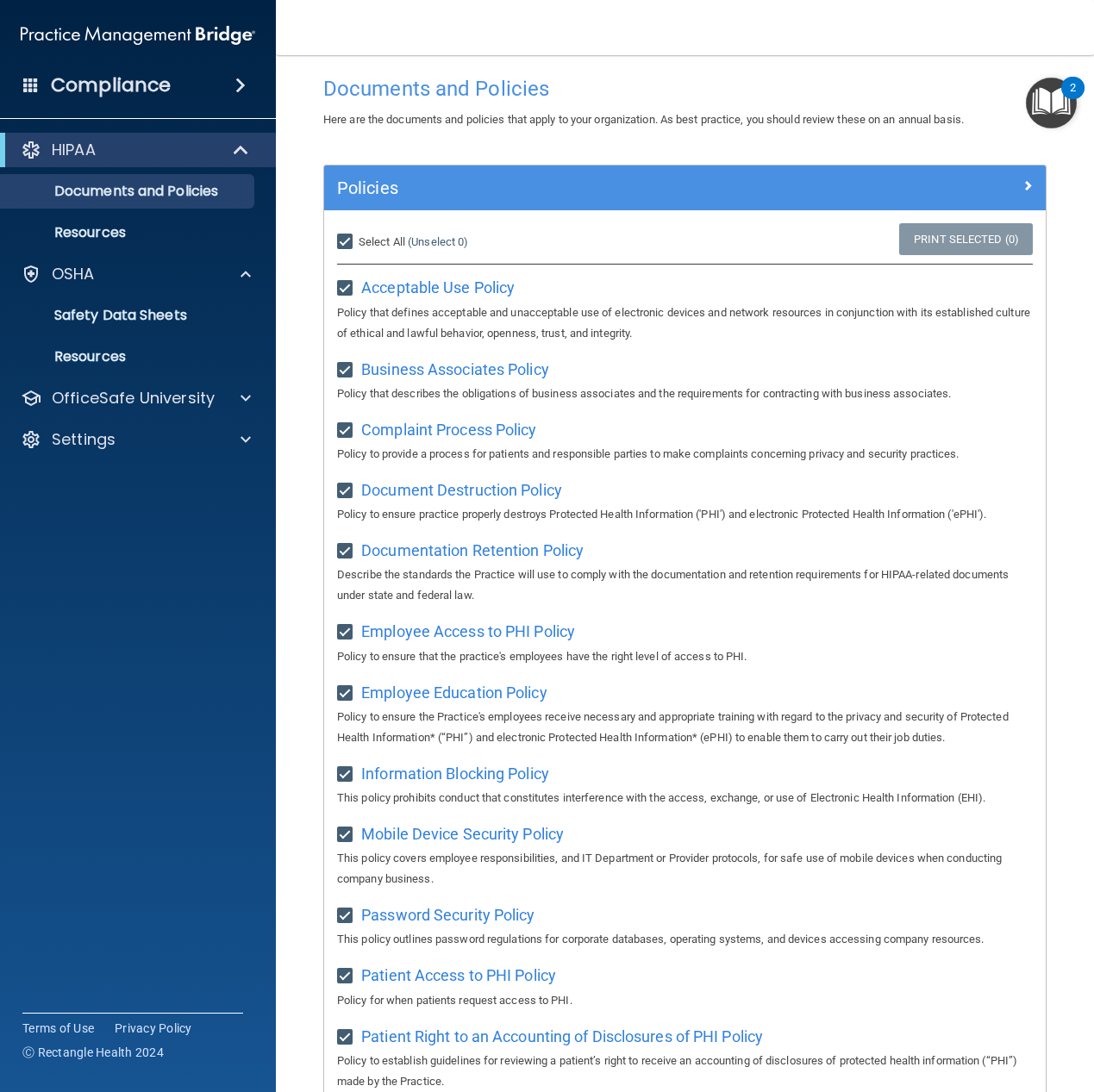
checkbox input "true"
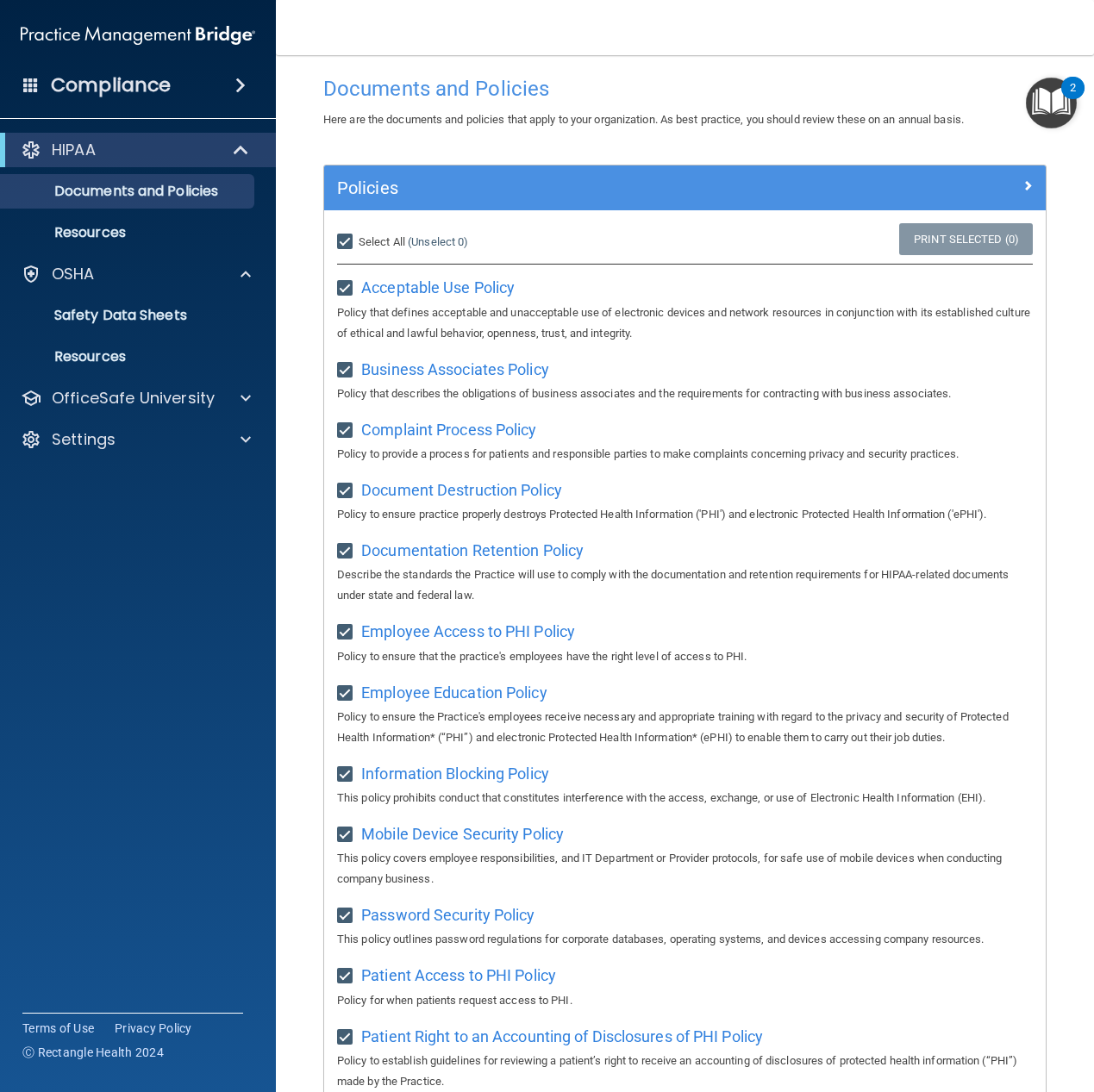
checkbox input "true"
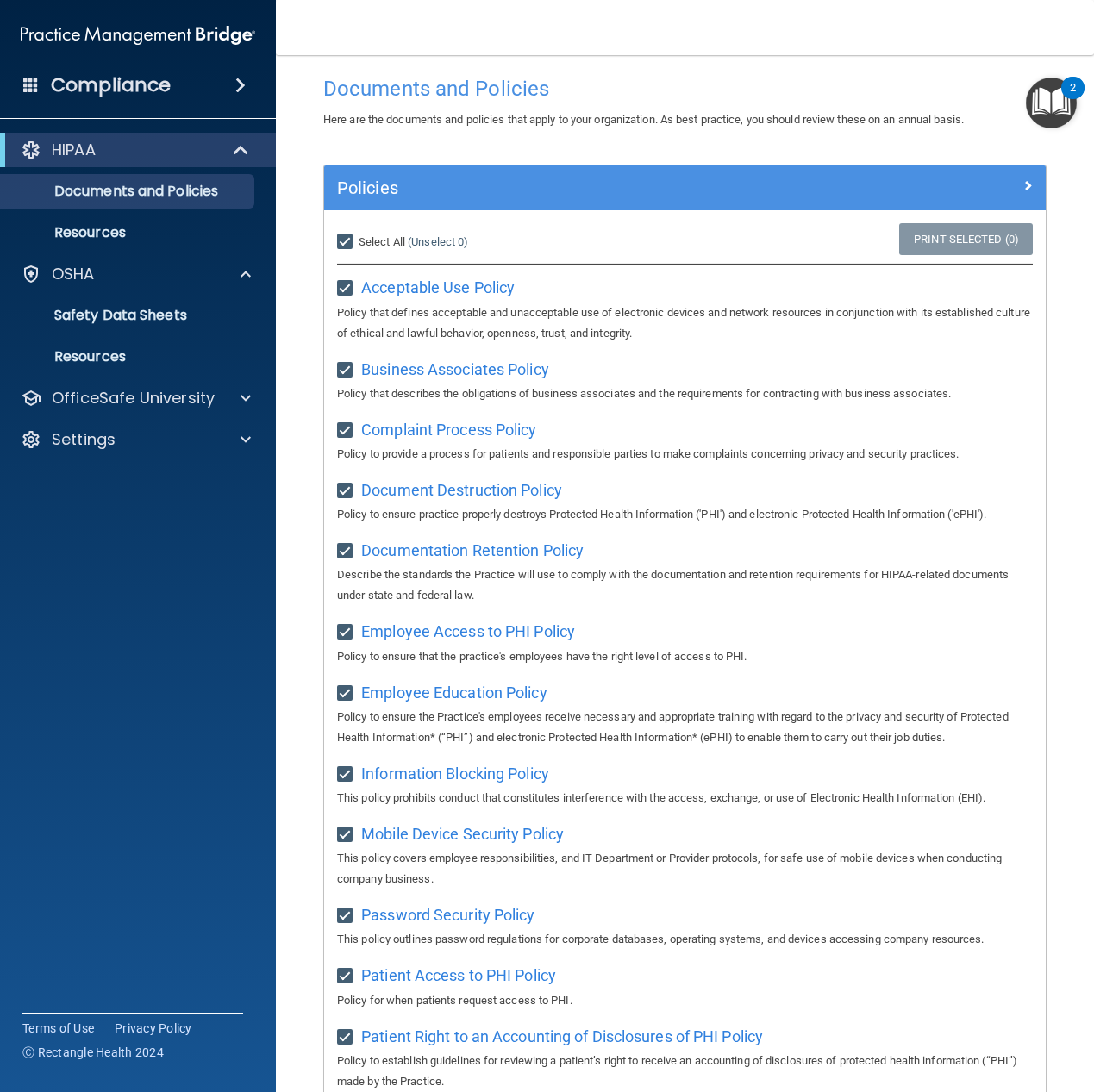
checkbox input "true"
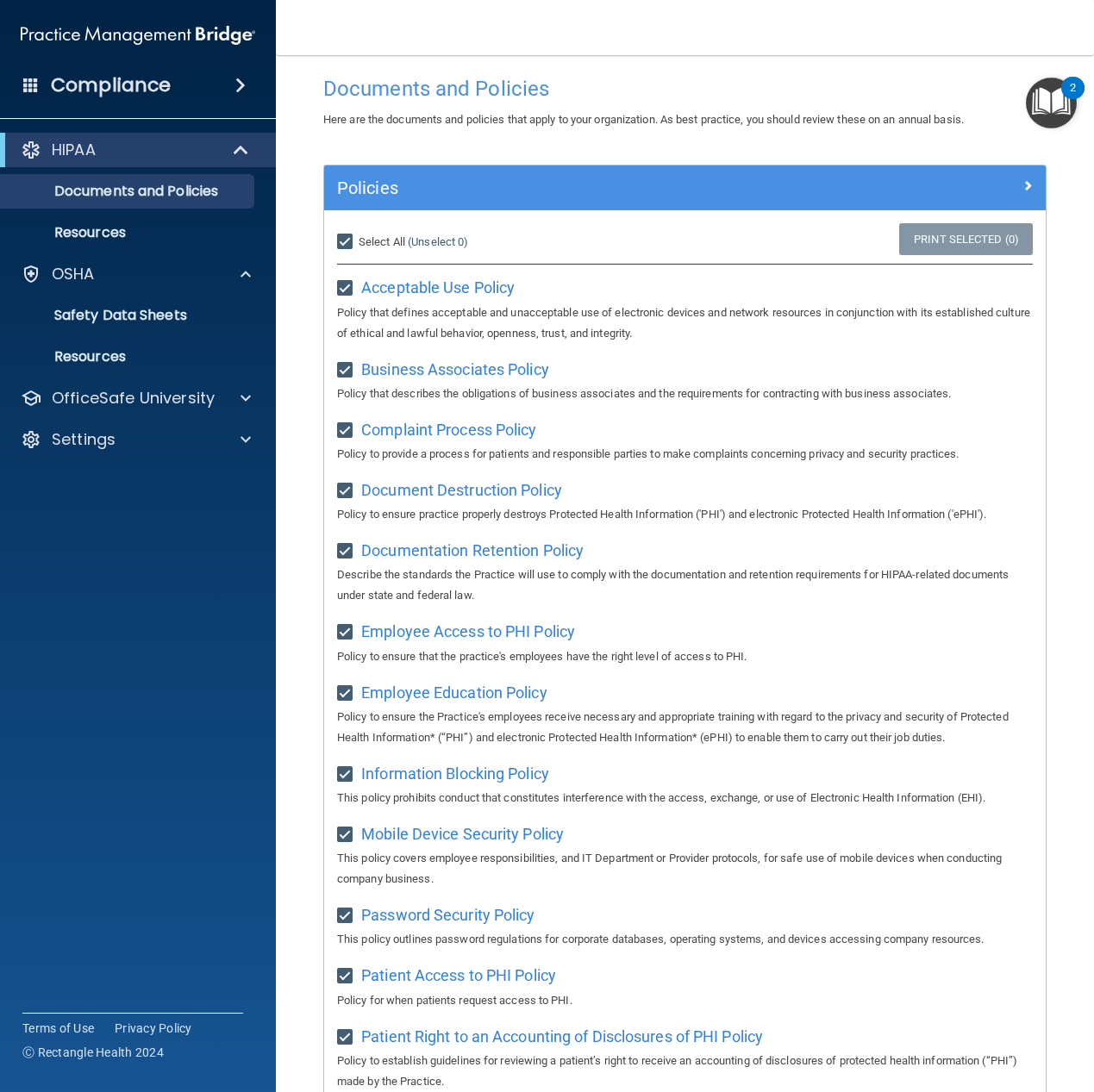
checkbox input "true"
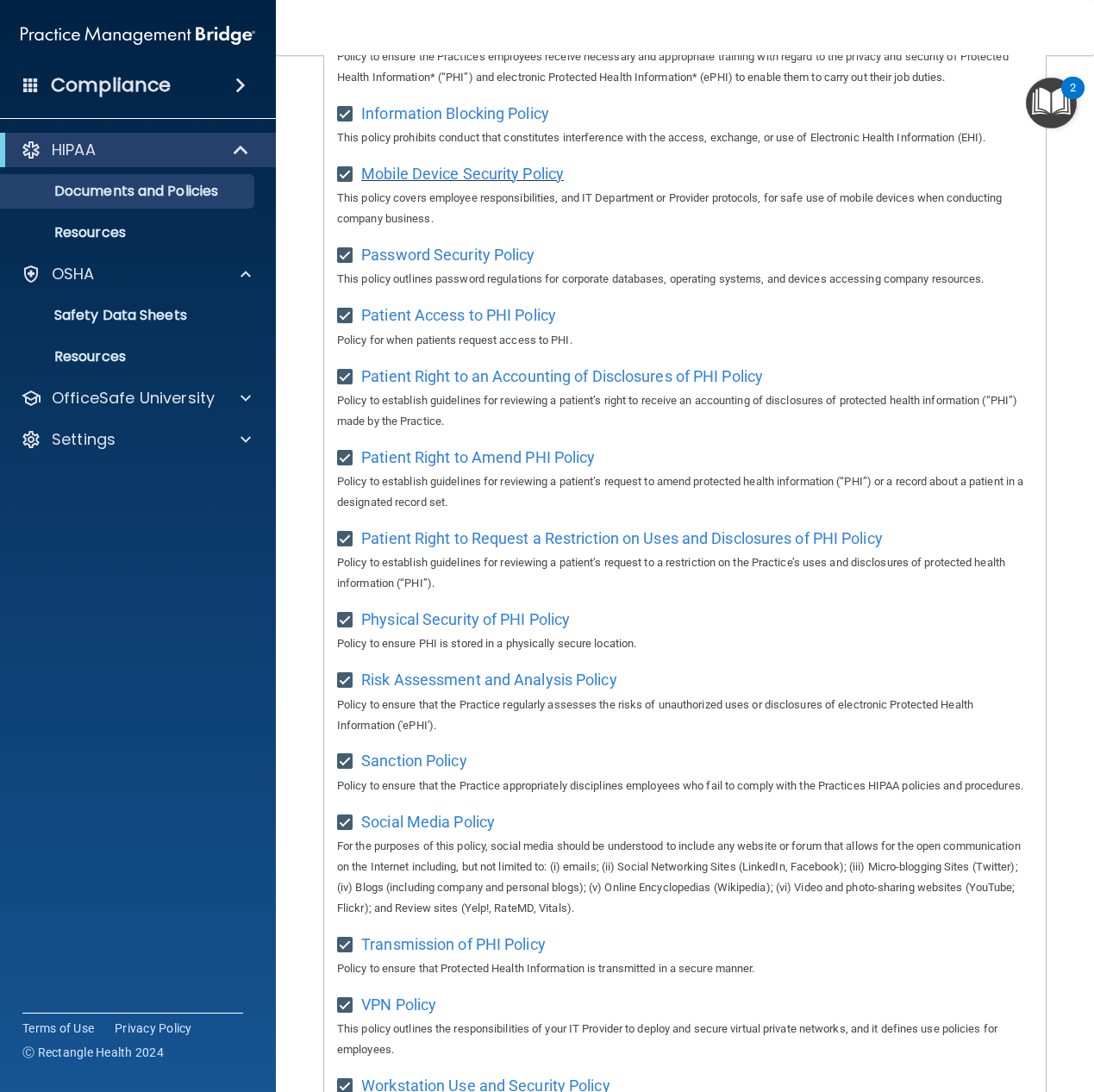
scroll to position [626, 0]
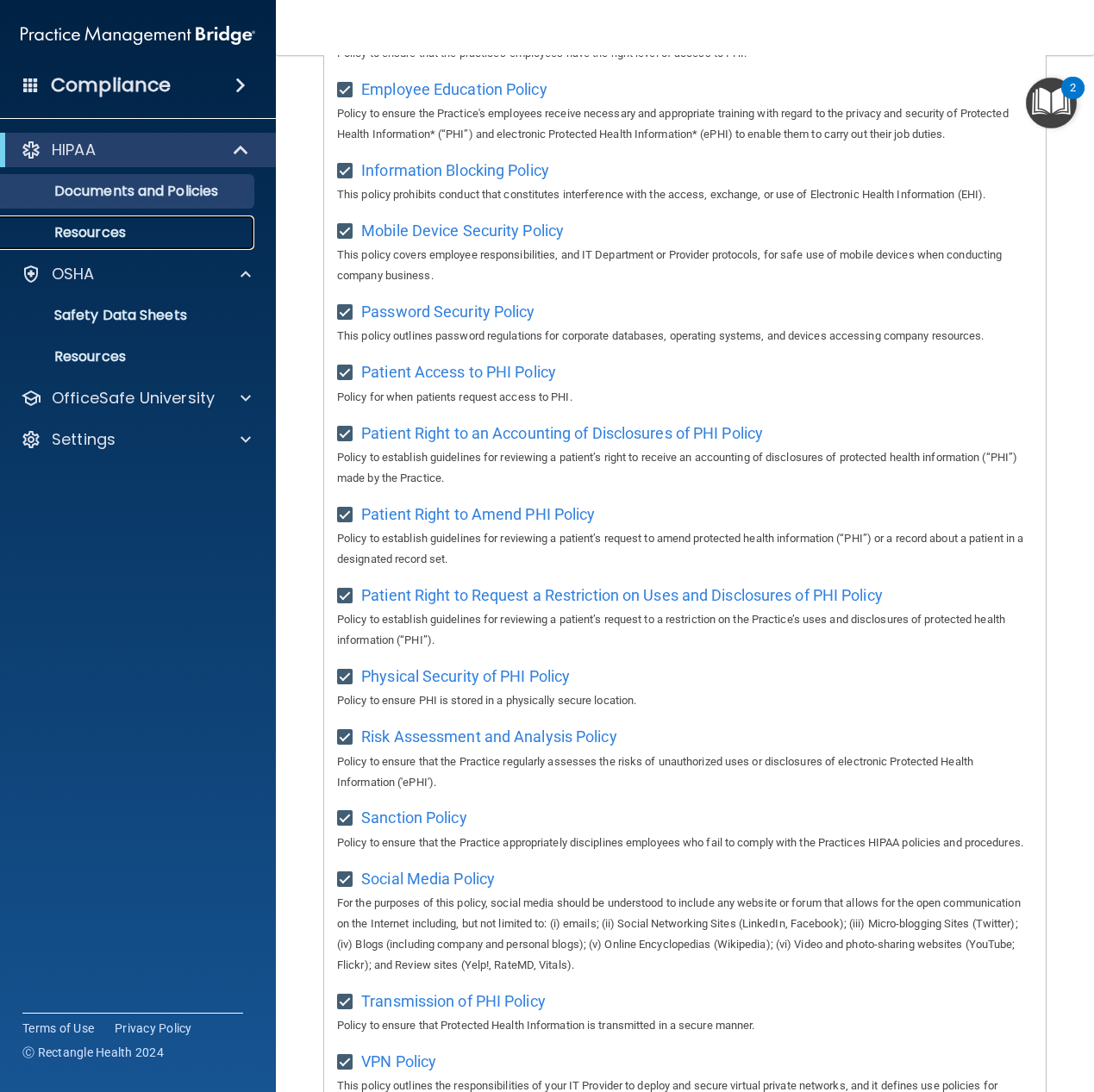
click at [89, 228] on p "Resources" at bounding box center [129, 232] width 235 height 17
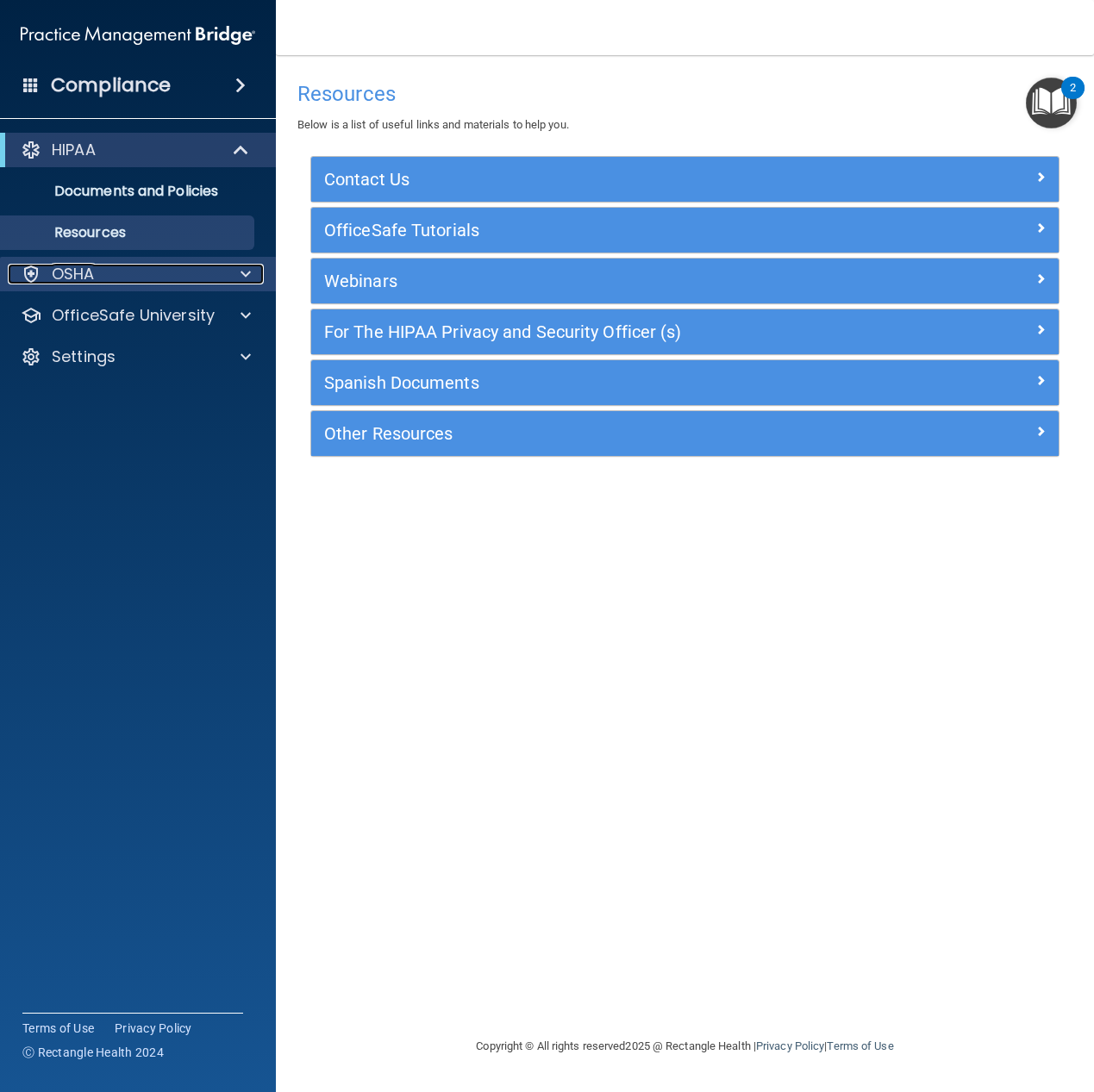
click at [243, 273] on span at bounding box center [246, 273] width 11 height 20
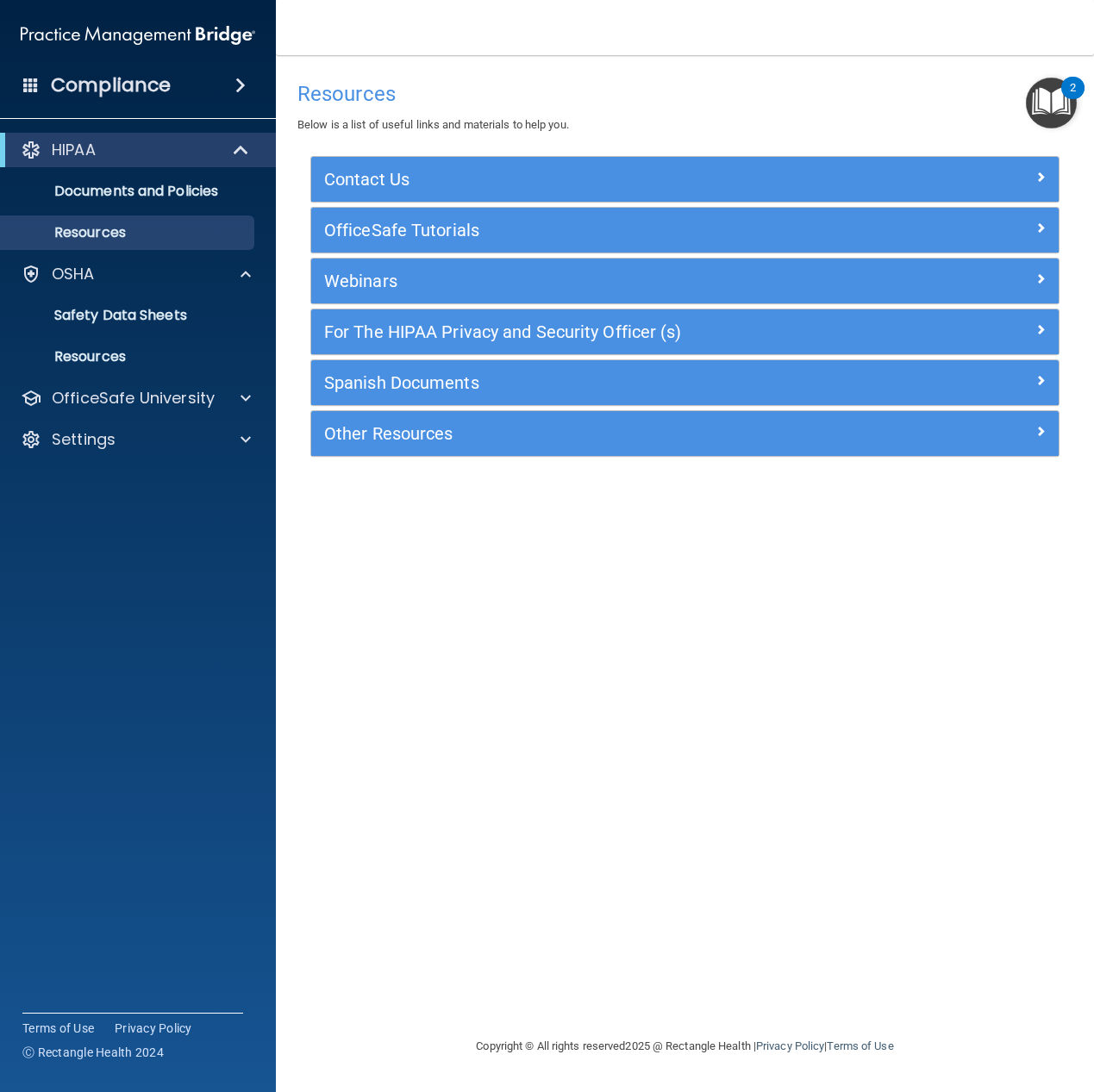
click at [1076, 99] on div "2" at bounding box center [1073, 88] width 23 height 22
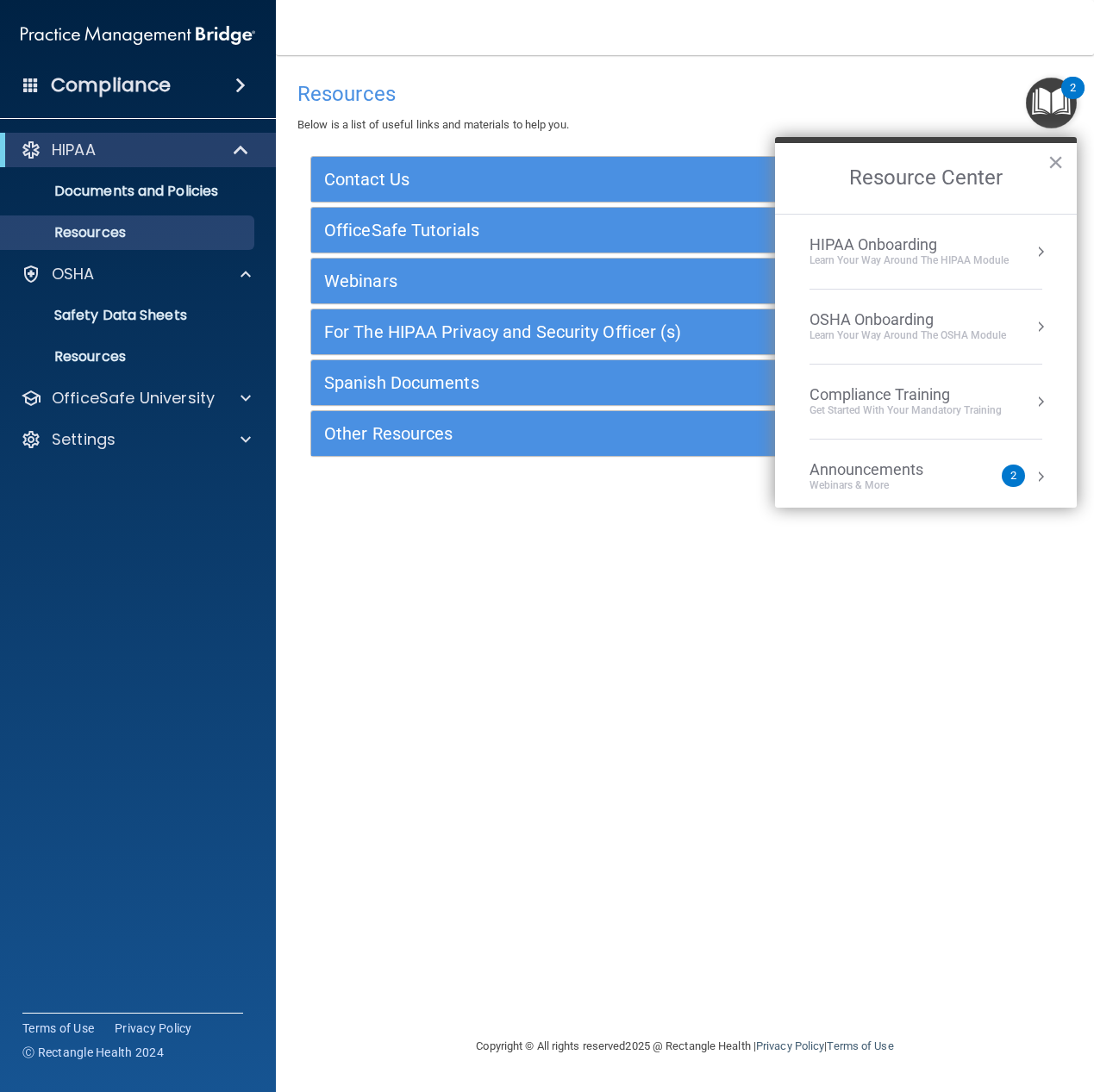
click at [933, 243] on div "HIPAA Onboarding" at bounding box center [908, 244] width 199 height 19
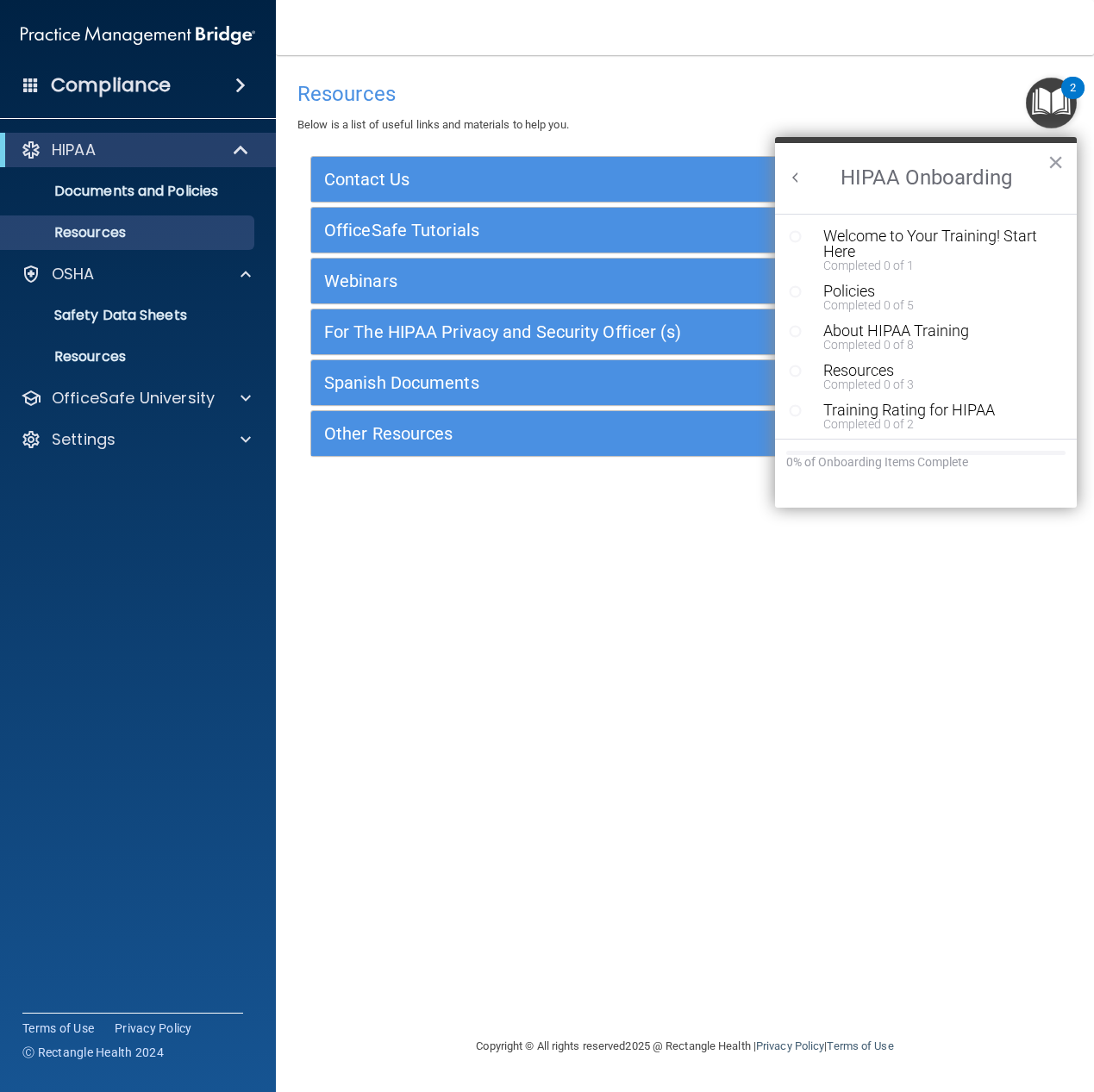
scroll to position [4, 0]
click at [847, 230] on div "Welcome to Your Training! Start Here" at bounding box center [932, 240] width 218 height 31
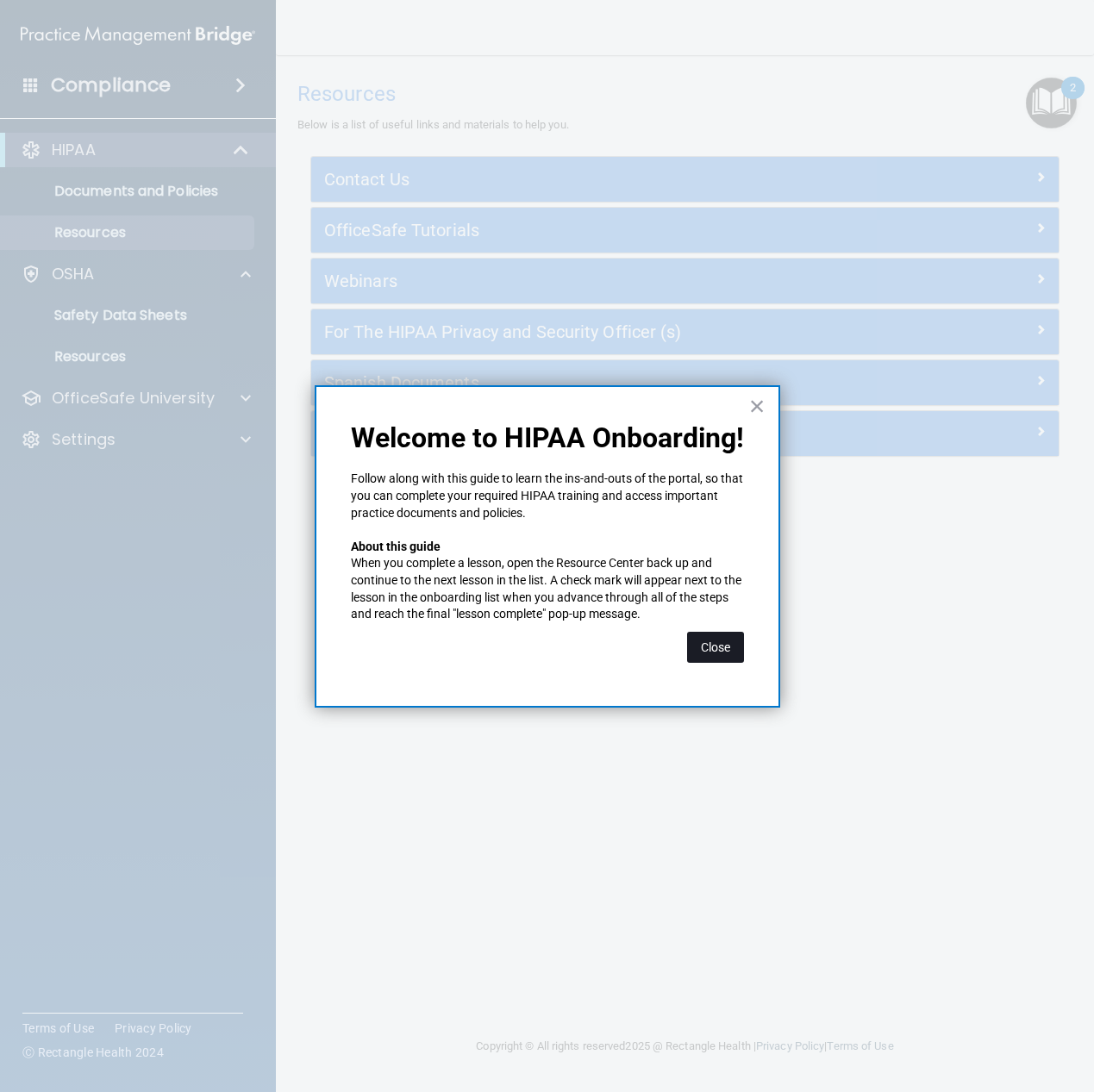
click at [711, 649] on button "Close" at bounding box center [715, 647] width 57 height 31
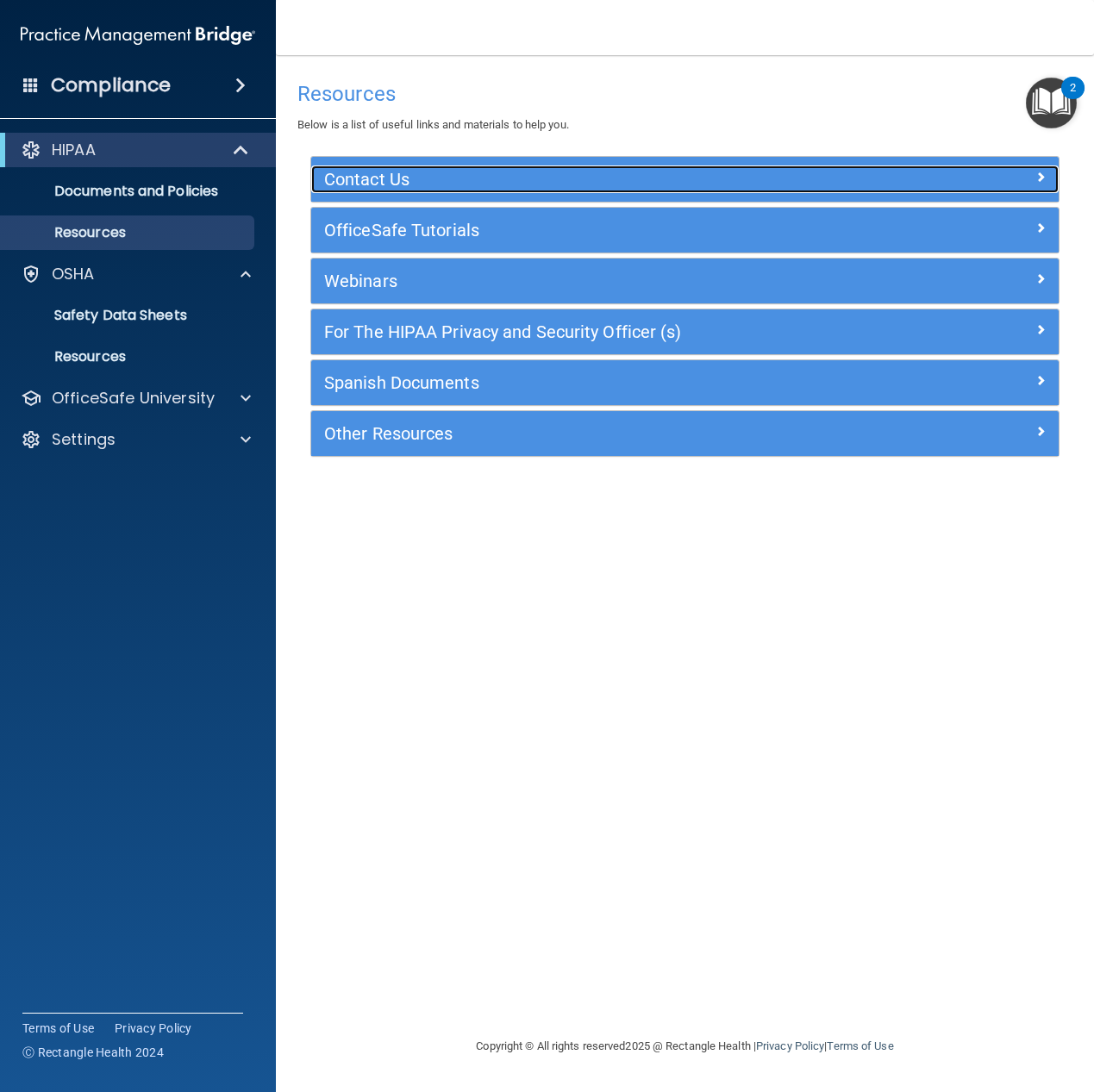
click at [998, 184] on div at bounding box center [964, 175] width 187 height 20
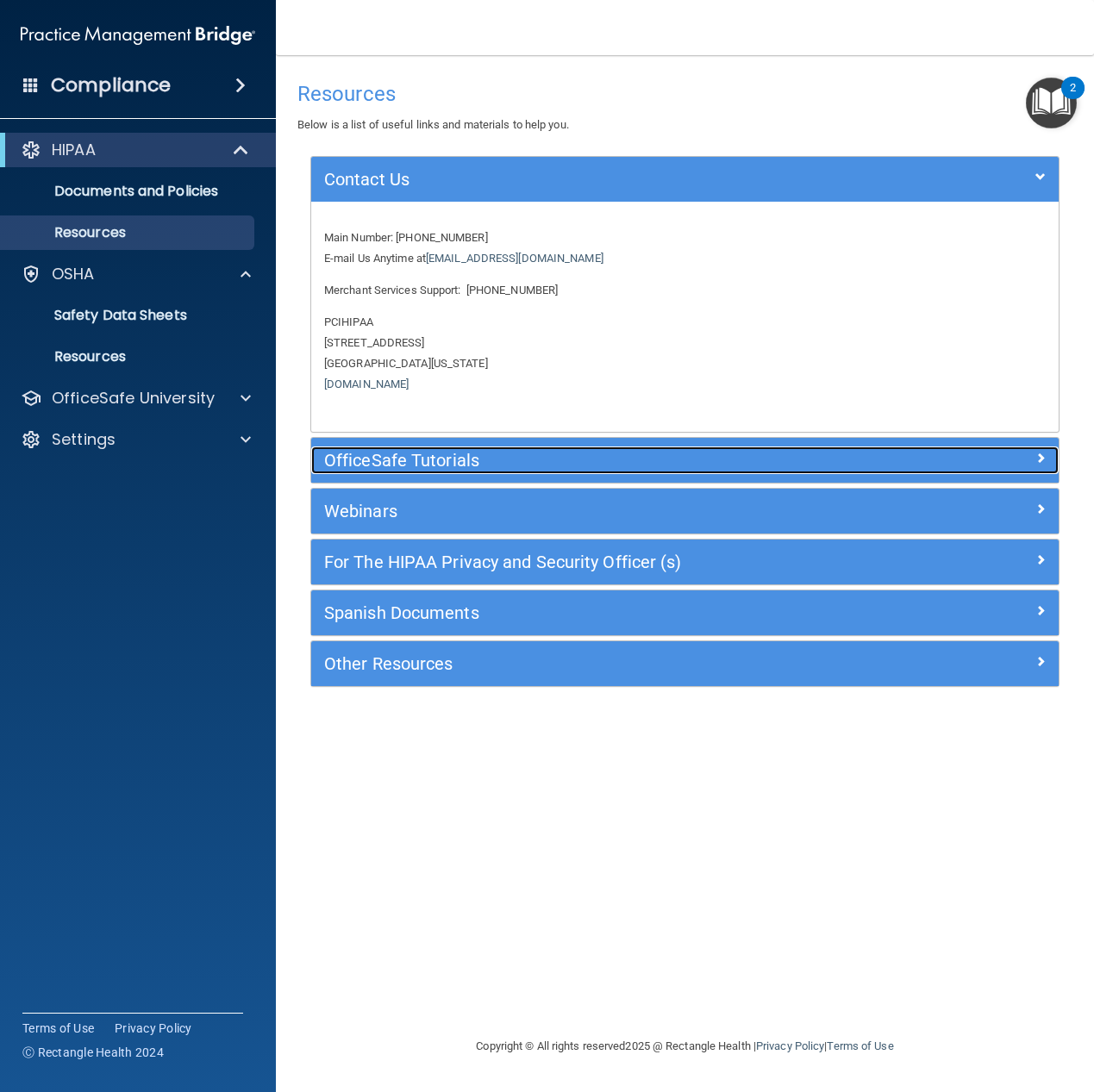
click at [971, 465] on div at bounding box center [964, 456] width 187 height 20
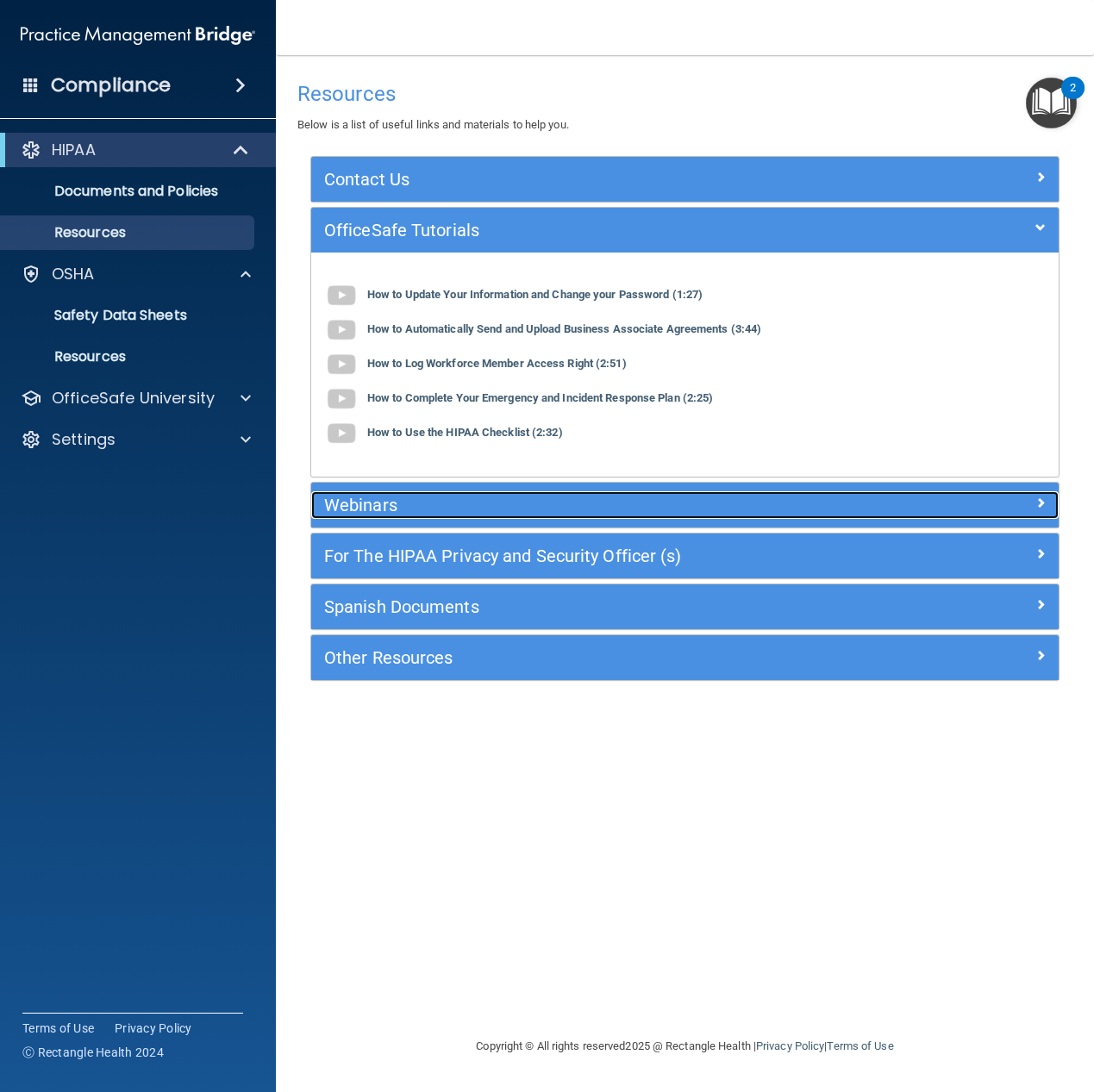
click at [919, 506] on div at bounding box center [964, 501] width 187 height 20
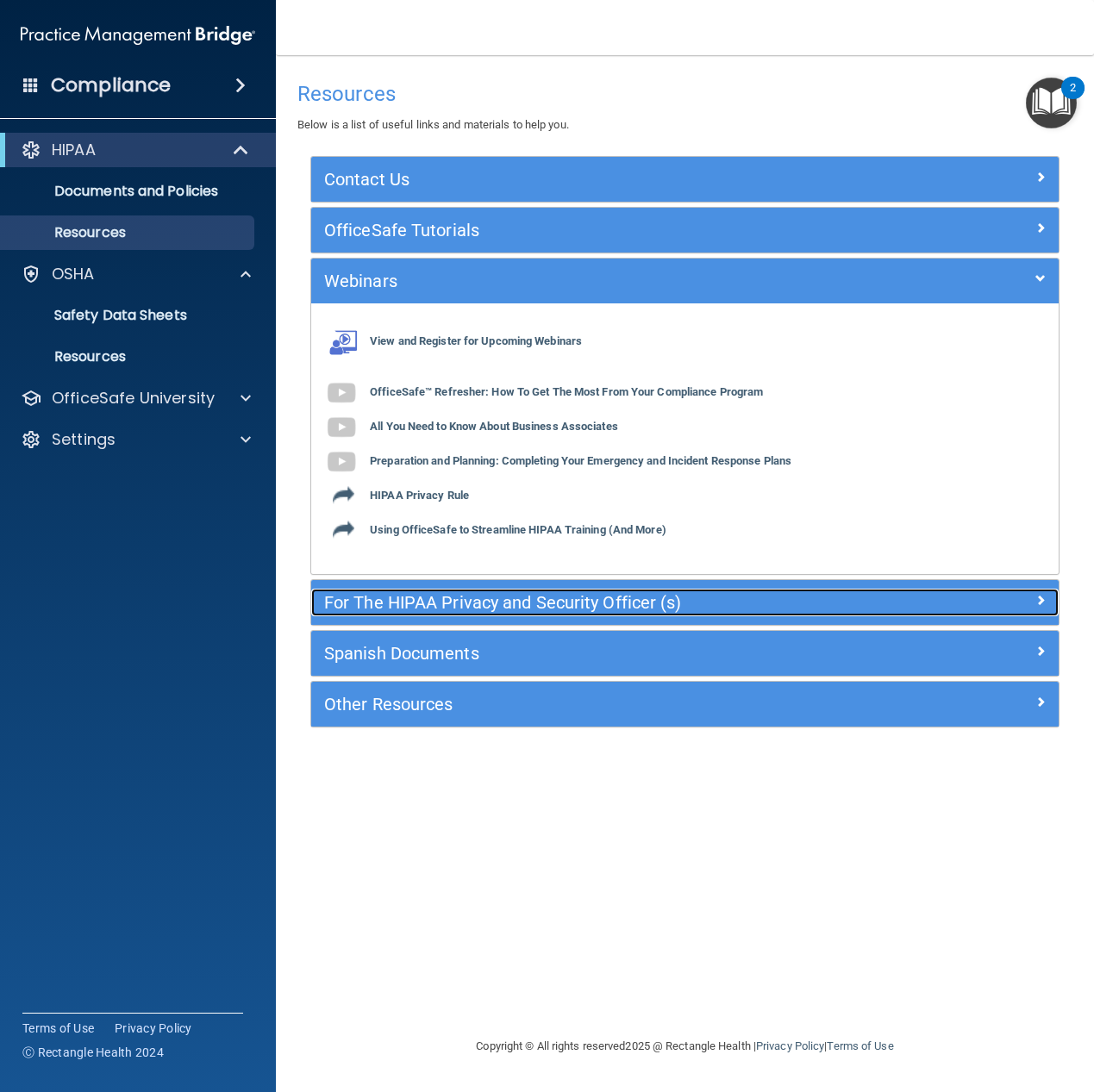
click at [781, 604] on h5 "For The HIPAA Privacy and Security Officer (s)" at bounding box center [591, 602] width 535 height 19
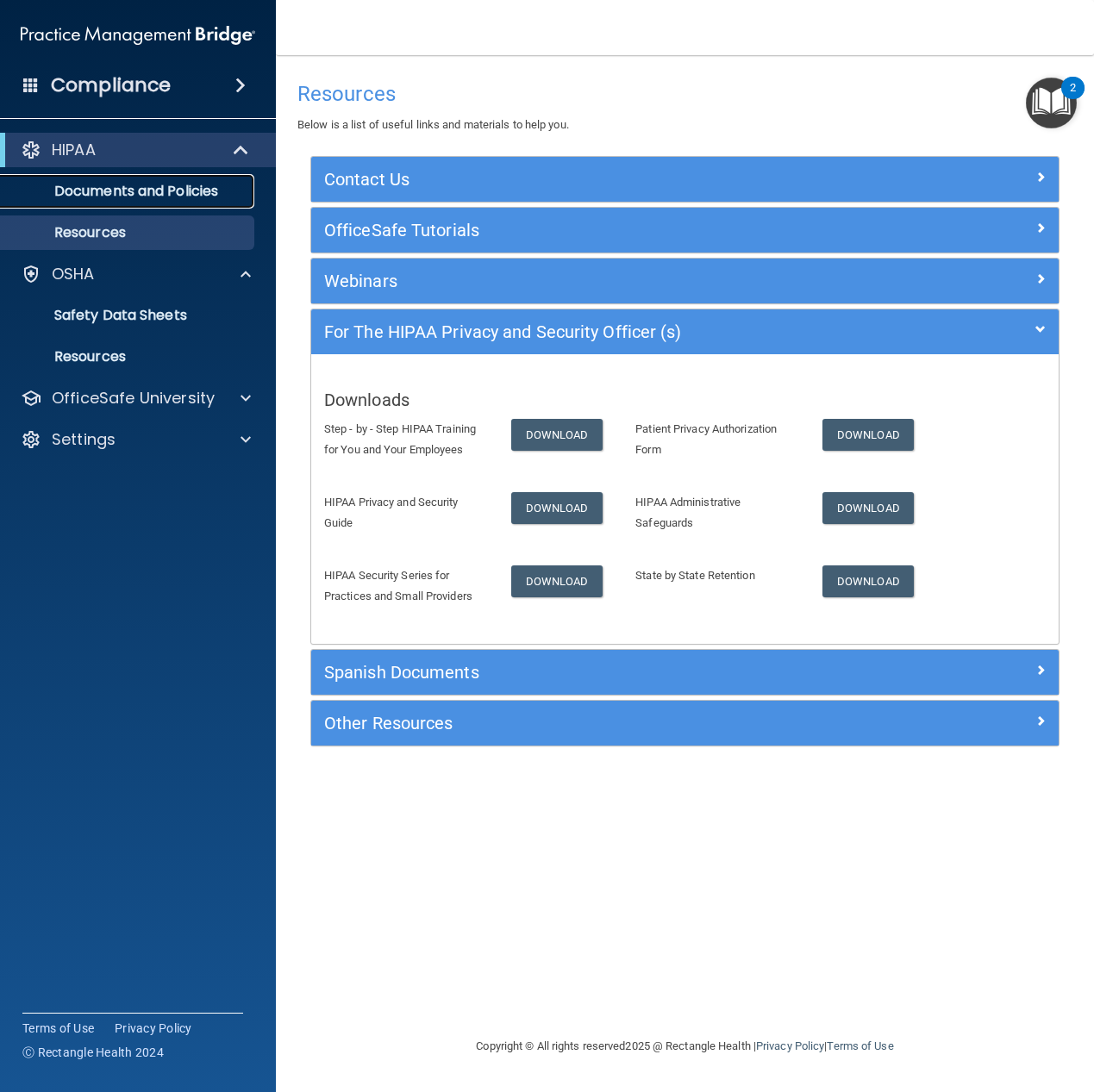
click at [110, 190] on p "Documents and Policies" at bounding box center [129, 190] width 235 height 17
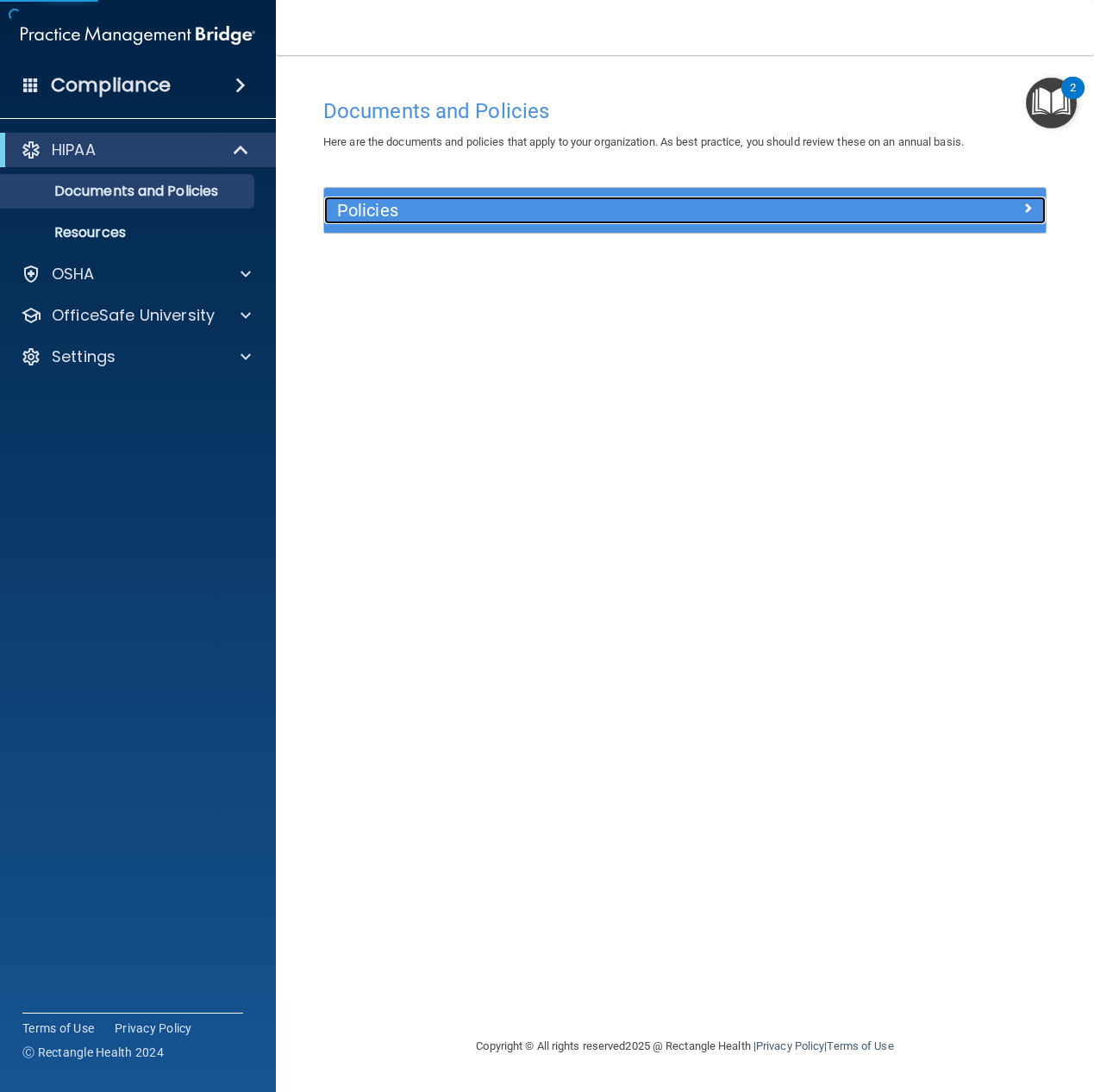
click at [1033, 204] on div at bounding box center [956, 206] width 181 height 20
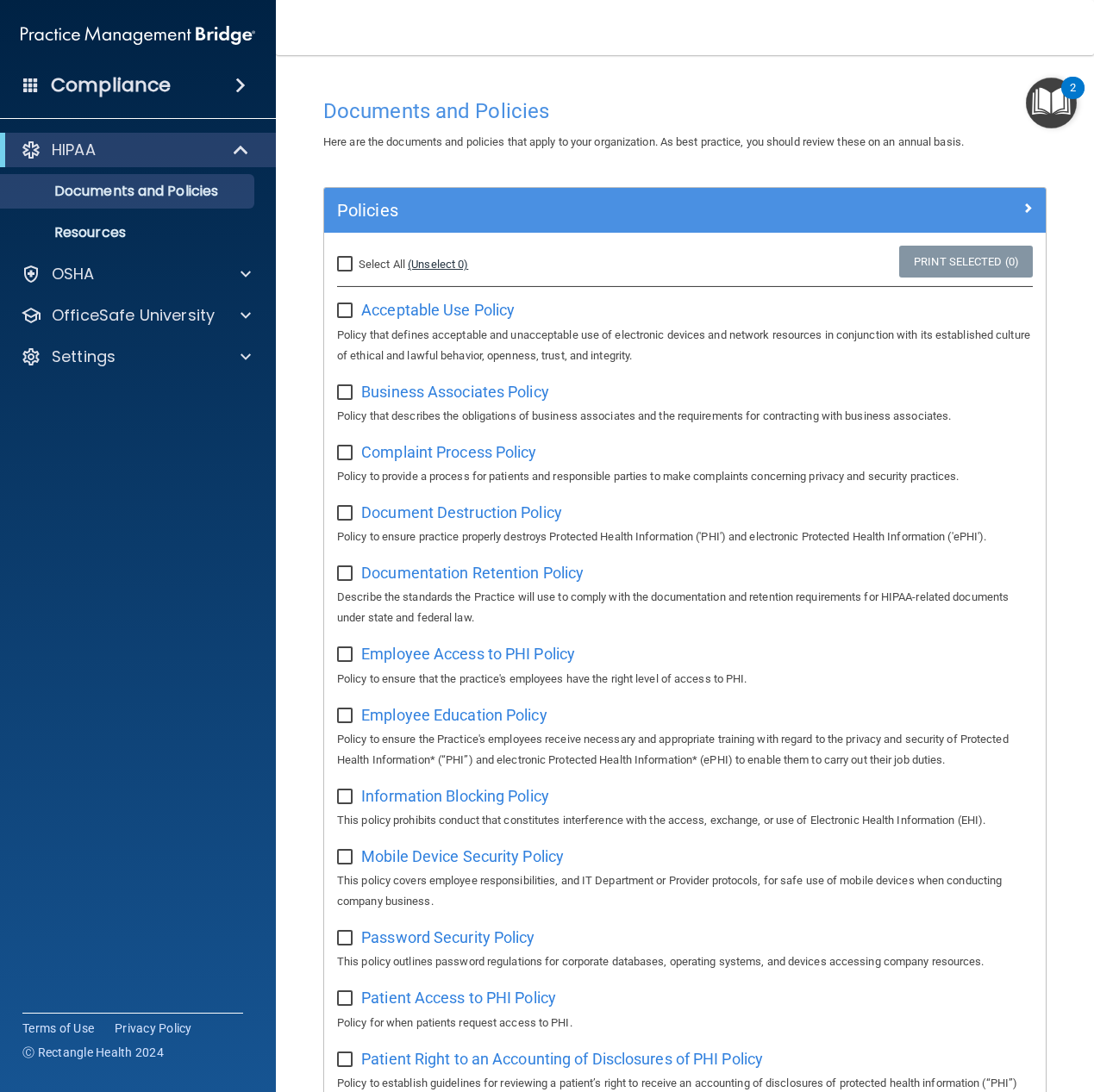
click at [455, 262] on link "(Unselect 0)" at bounding box center [438, 264] width 60 height 13
click at [1067, 100] on img "Open Resource Center, 2 new notifications" at bounding box center [1051, 103] width 50 height 50
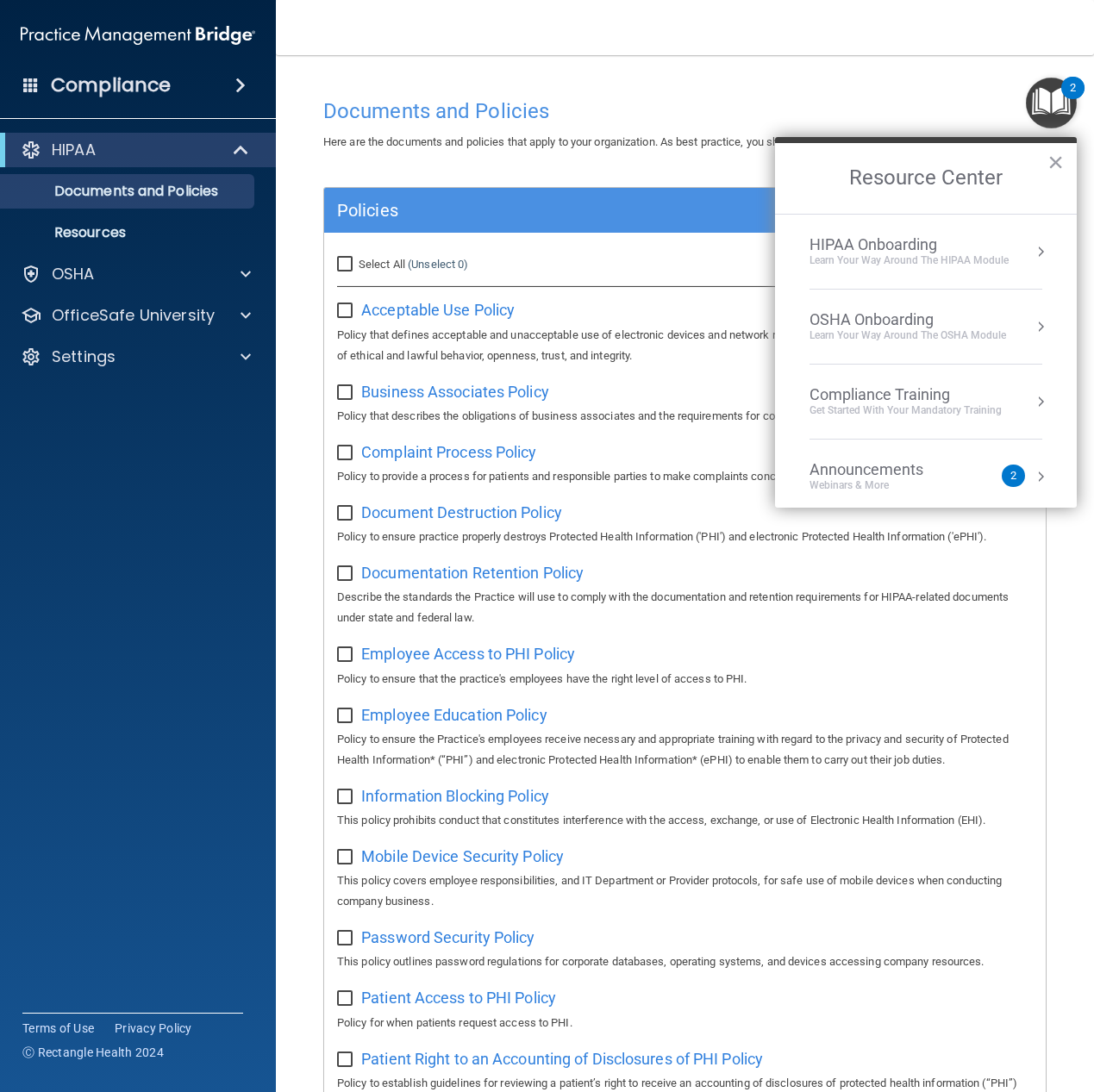
click at [946, 272] on li "HIPAA Onboarding Learn Your Way around the HIPAA module" at bounding box center [925, 251] width 233 height 75
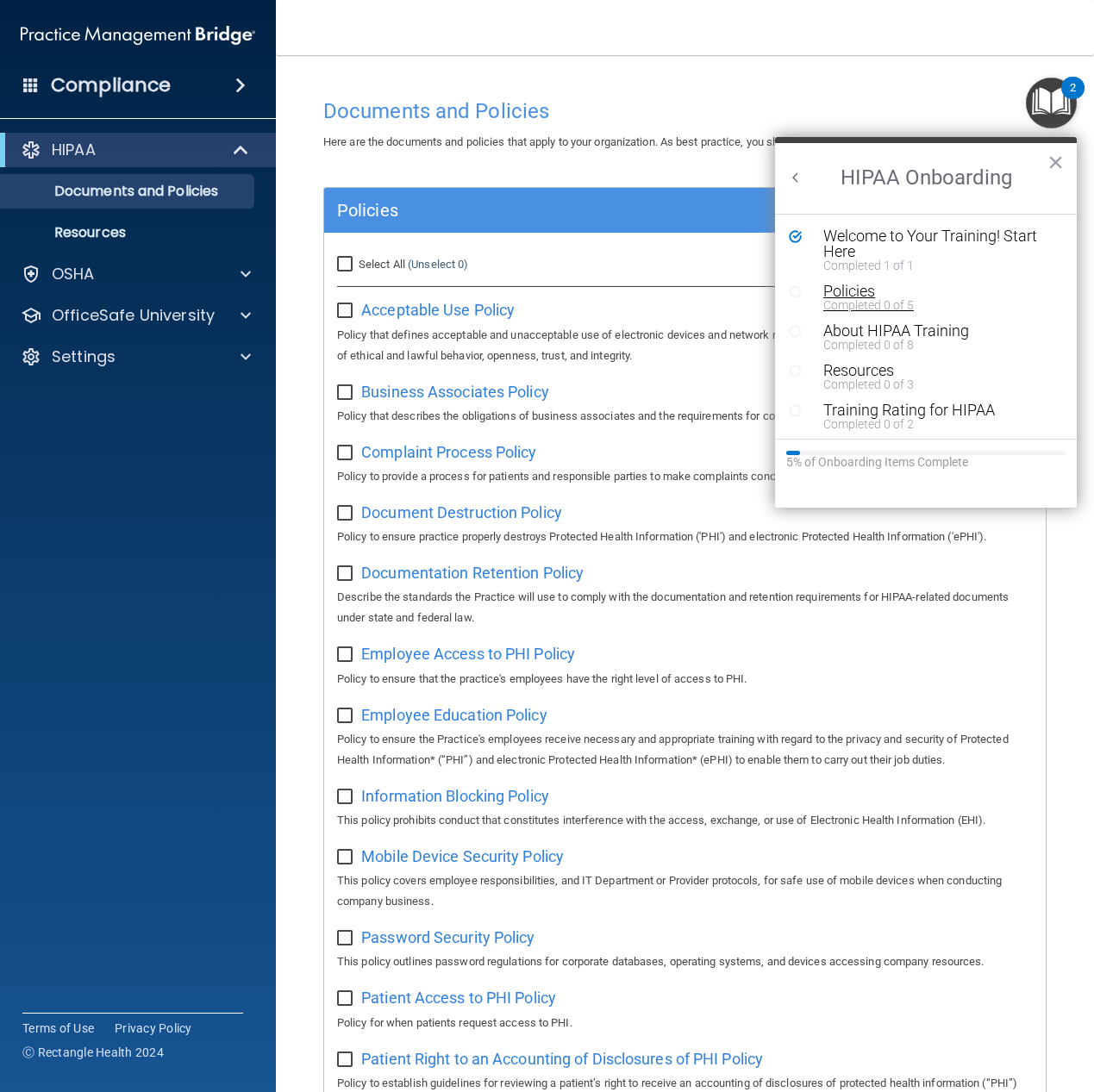
click at [875, 299] on div "Completed 0 of 5" at bounding box center [932, 305] width 218 height 12
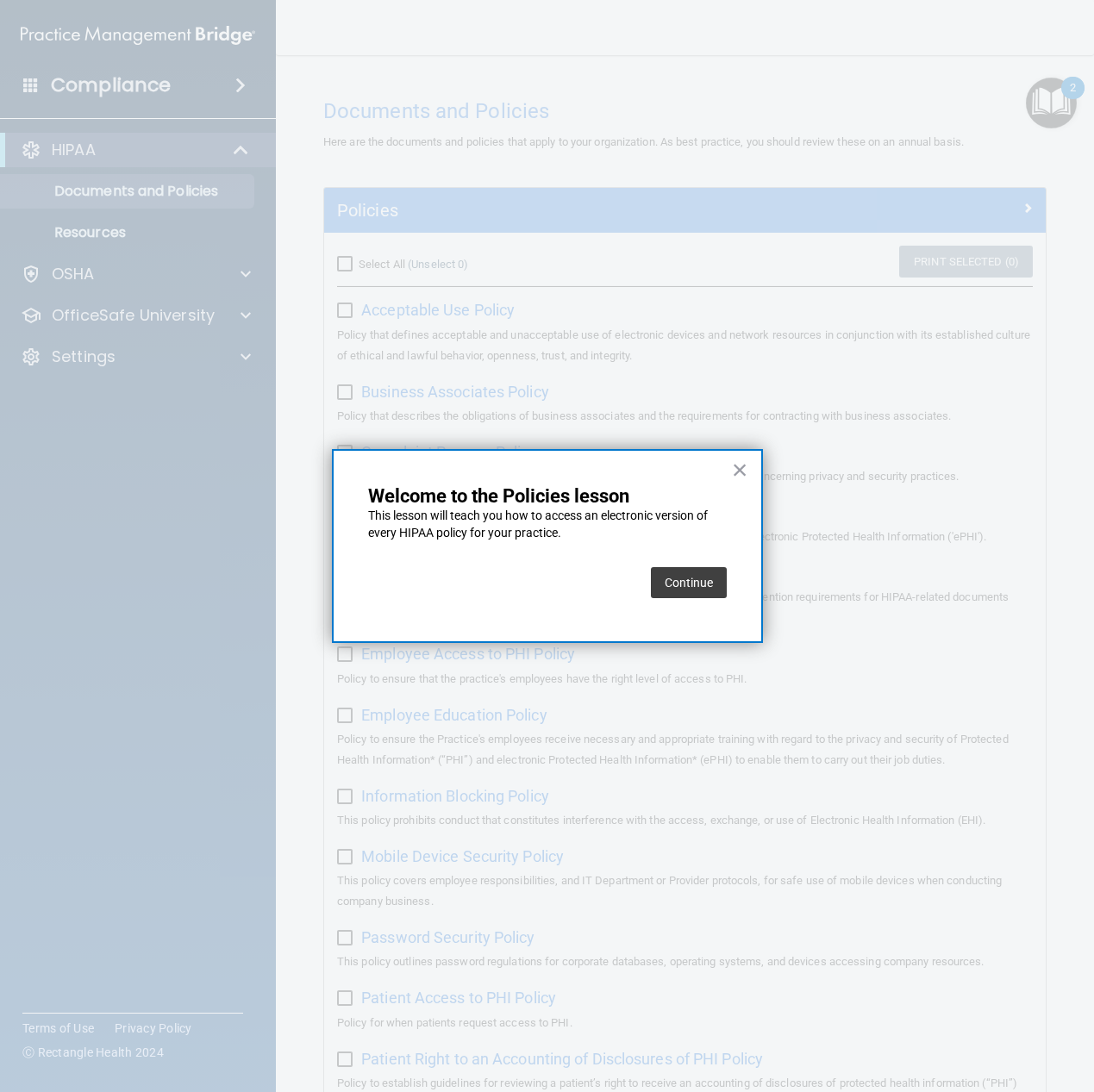
click at [716, 562] on div "Continue" at bounding box center [689, 582] width 76 height 49
click at [710, 568] on button "Continue" at bounding box center [689, 582] width 76 height 31
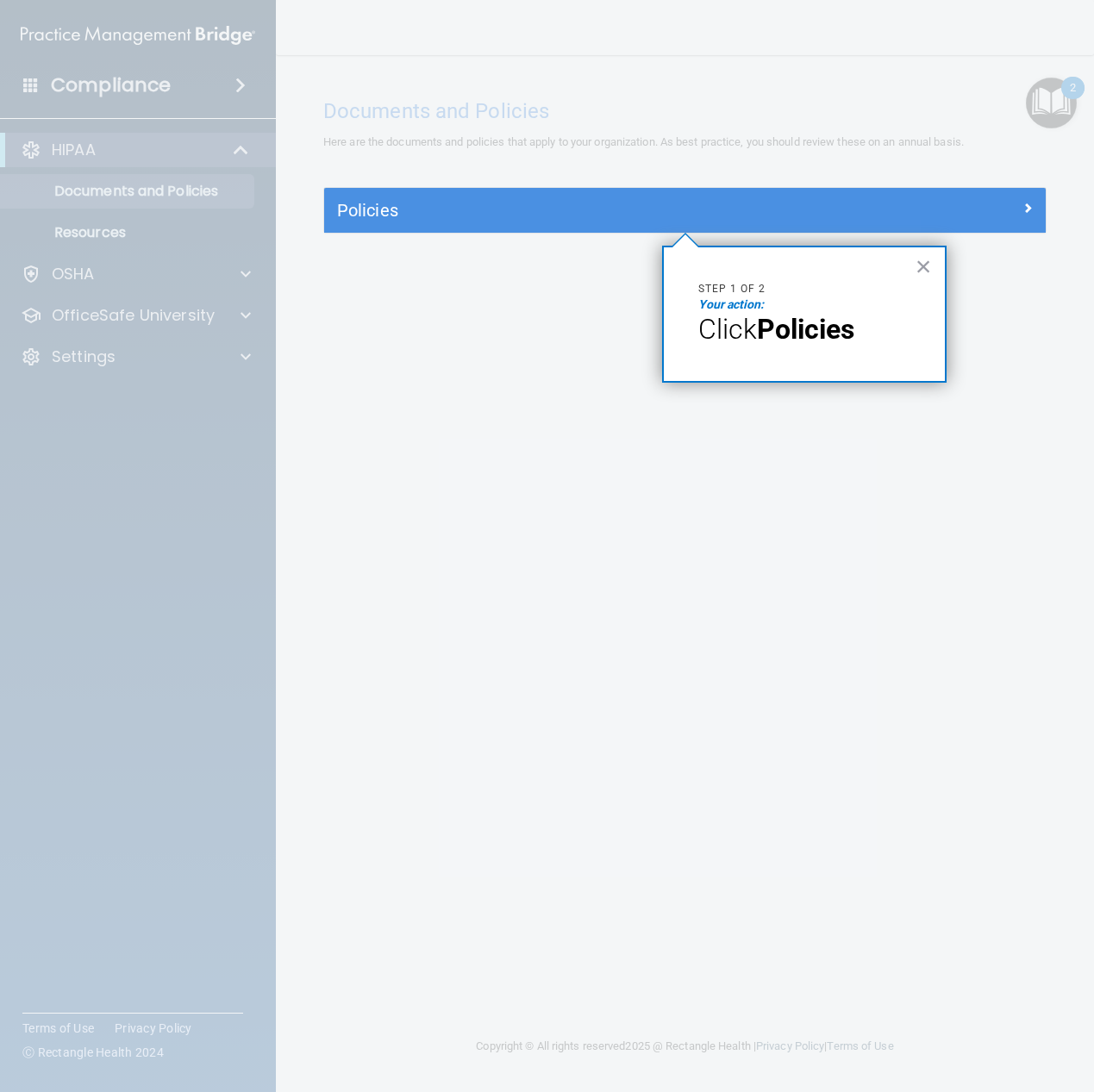
drag, startPoint x: 792, startPoint y: 323, endPoint x: 779, endPoint y: 338, distance: 19.8
click at [792, 323] on strong "Policies" at bounding box center [805, 328] width 97 height 33
click at [381, 215] on h5 "Policies" at bounding box center [595, 210] width 515 height 19
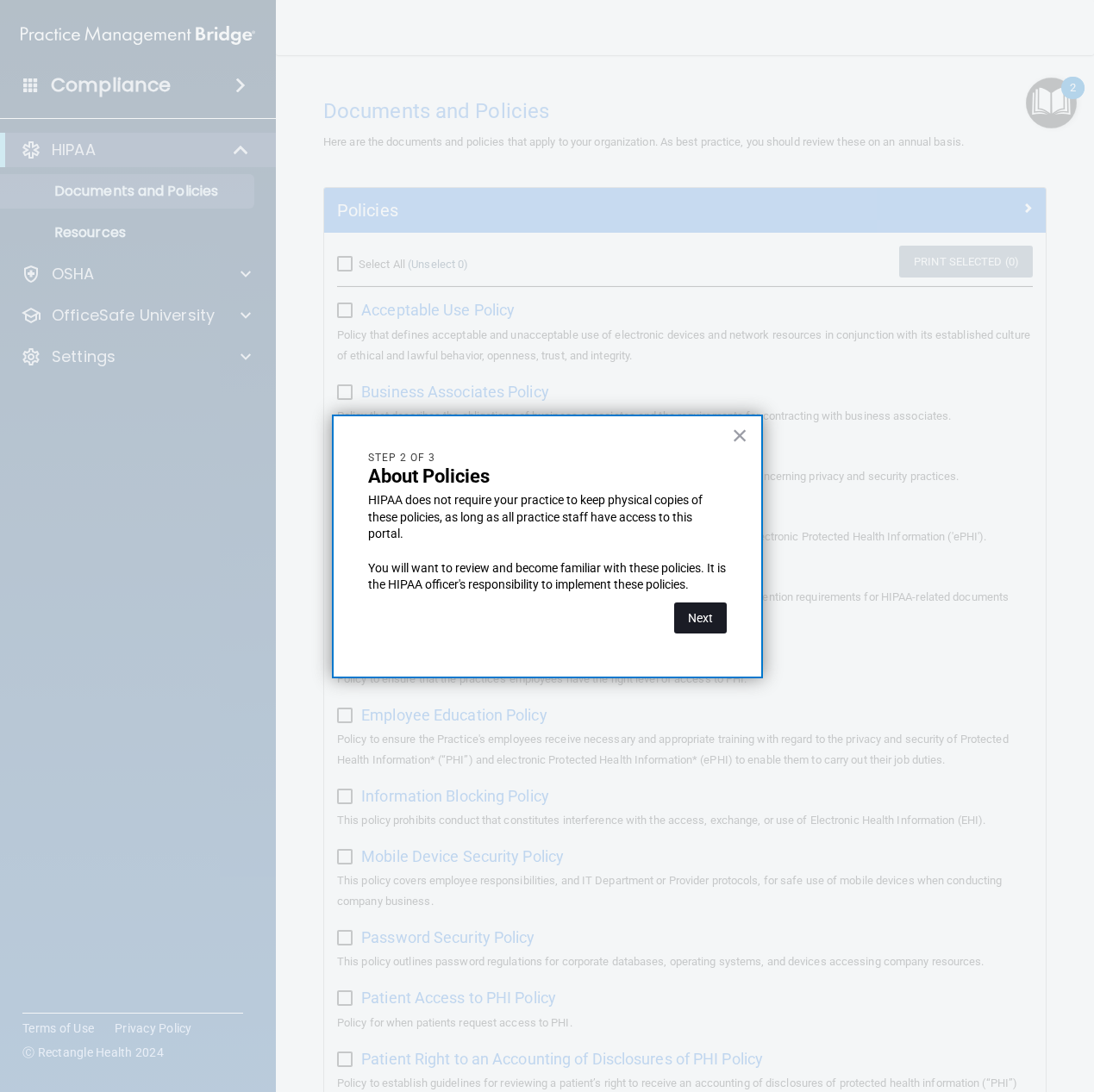
click at [708, 619] on button "Next" at bounding box center [699, 618] width 52 height 31
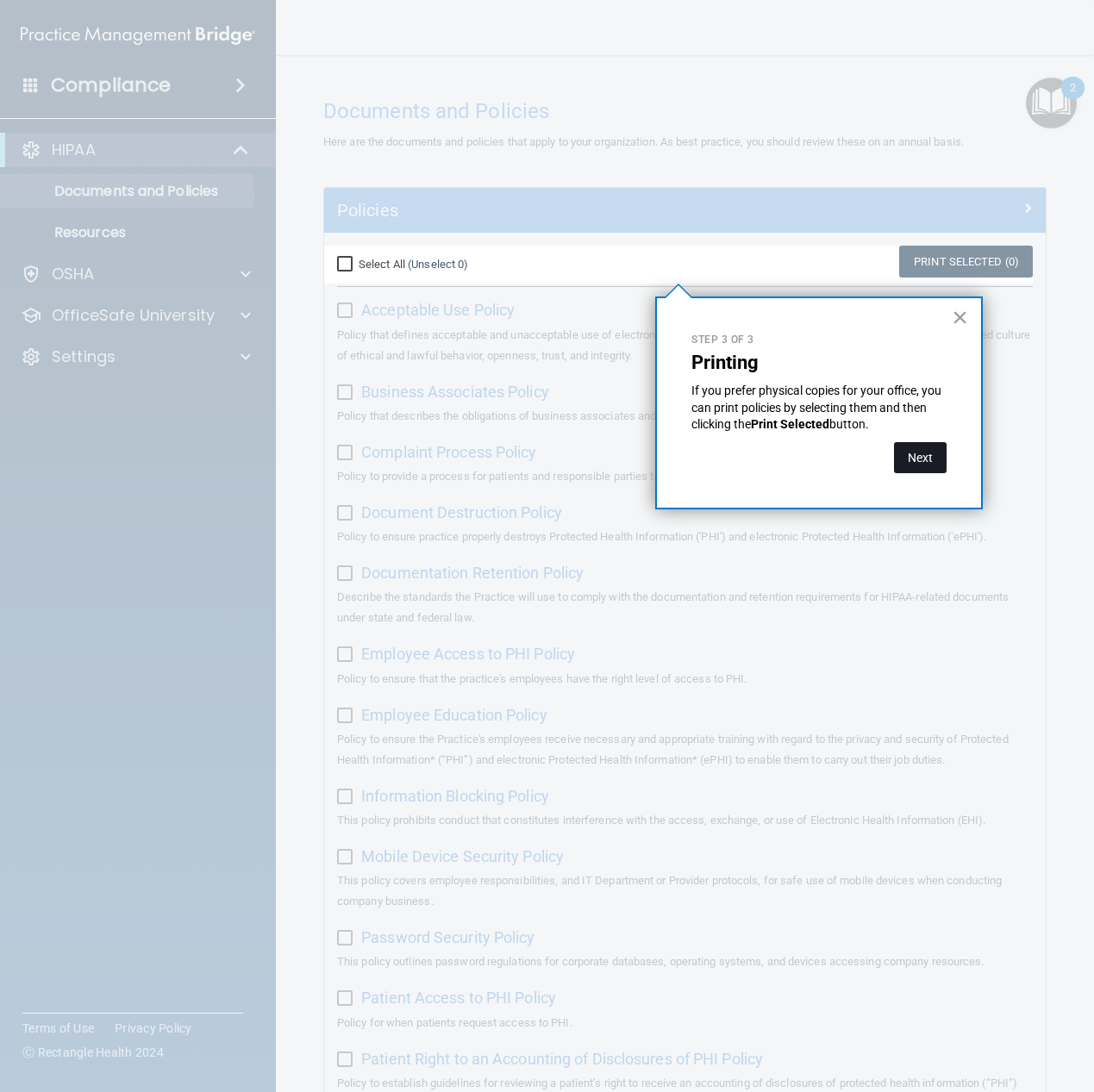
click at [920, 450] on button "Next" at bounding box center [920, 458] width 52 height 31
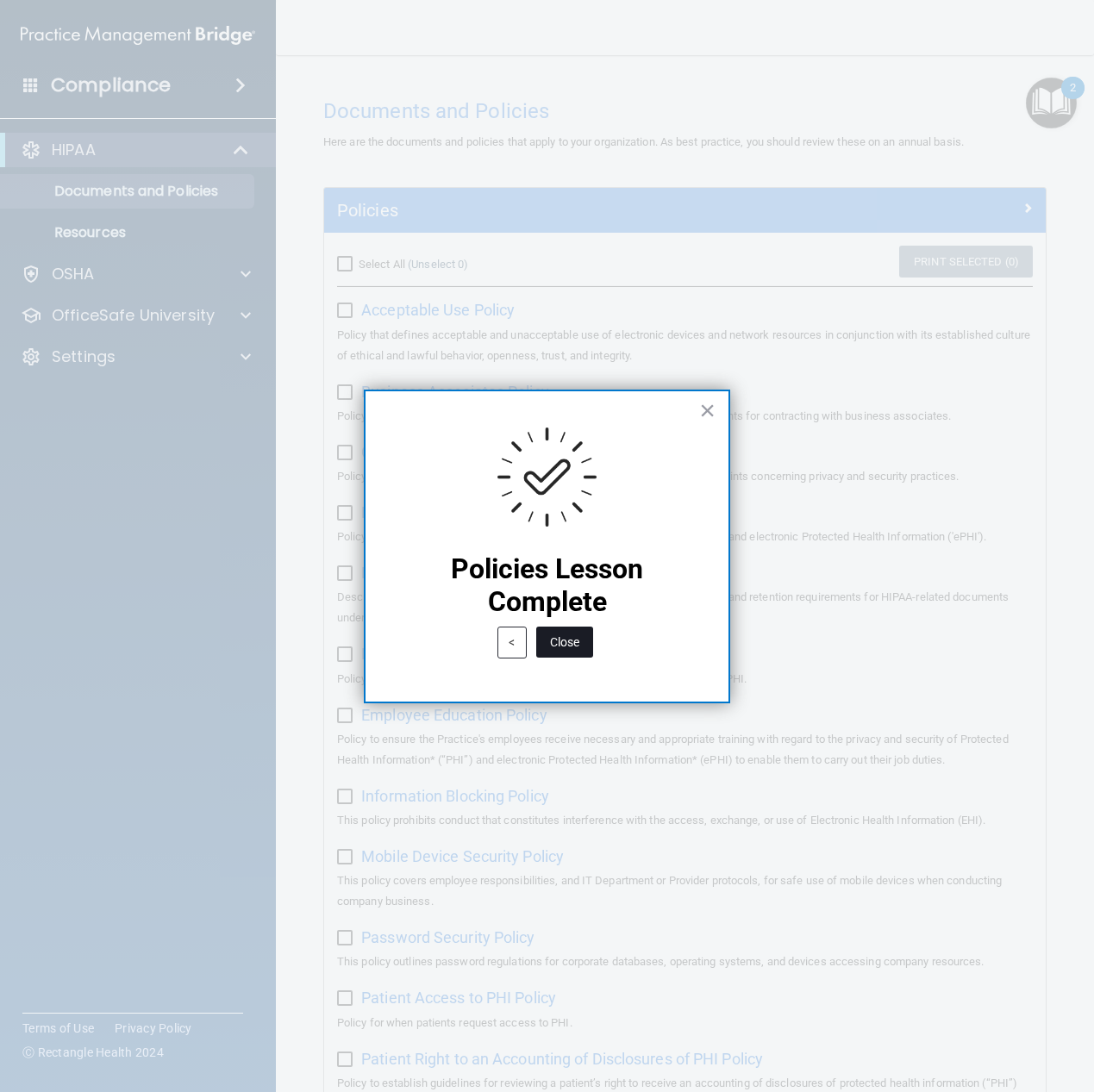
click at [574, 641] on button "Close" at bounding box center [565, 642] width 57 height 31
